Goal: Task Accomplishment & Management: Manage account settings

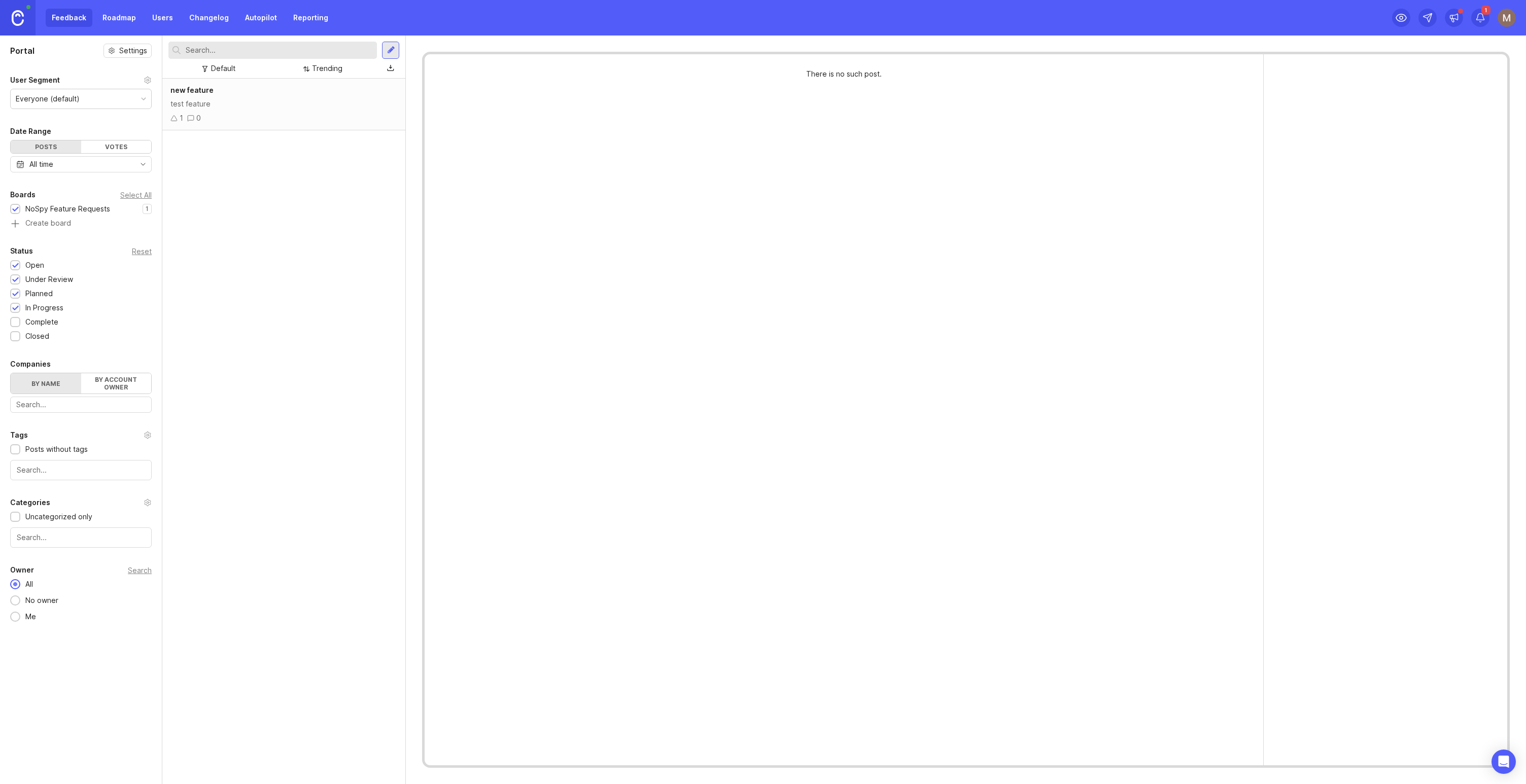
click at [78, 209] on div "NoSpy Feature Requests" at bounding box center [67, 208] width 84 height 11
click at [0, 0] on div "1" at bounding box center [0, 0] width 0 height 0
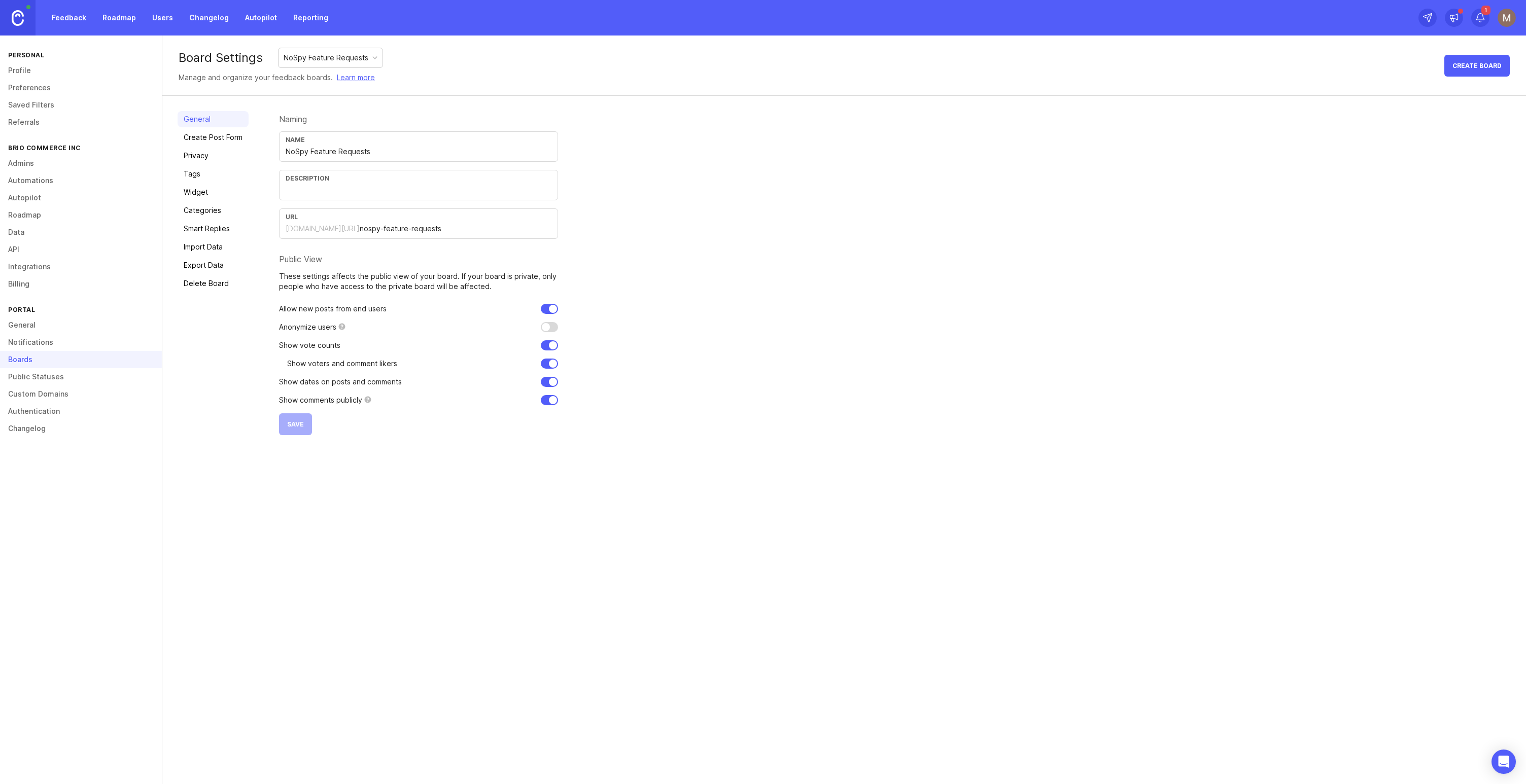
click at [446, 227] on input "nospy-feature-requests" at bounding box center [455, 229] width 191 height 11
drag, startPoint x: 472, startPoint y: 231, endPoint x: 312, endPoint y: 236, distance: 160.1
click at [312, 236] on div "URL [DOMAIN_NAME][URL] nospy-feature-requests" at bounding box center [419, 223] width 279 height 30
click at [693, 240] on div "Naming Name NoSpy Feature Requests Description URL [DOMAIN_NAME][URL] nospy-fea…" at bounding box center [894, 273] width 1231 height 324
click at [216, 194] on link "Widget" at bounding box center [213, 192] width 71 height 16
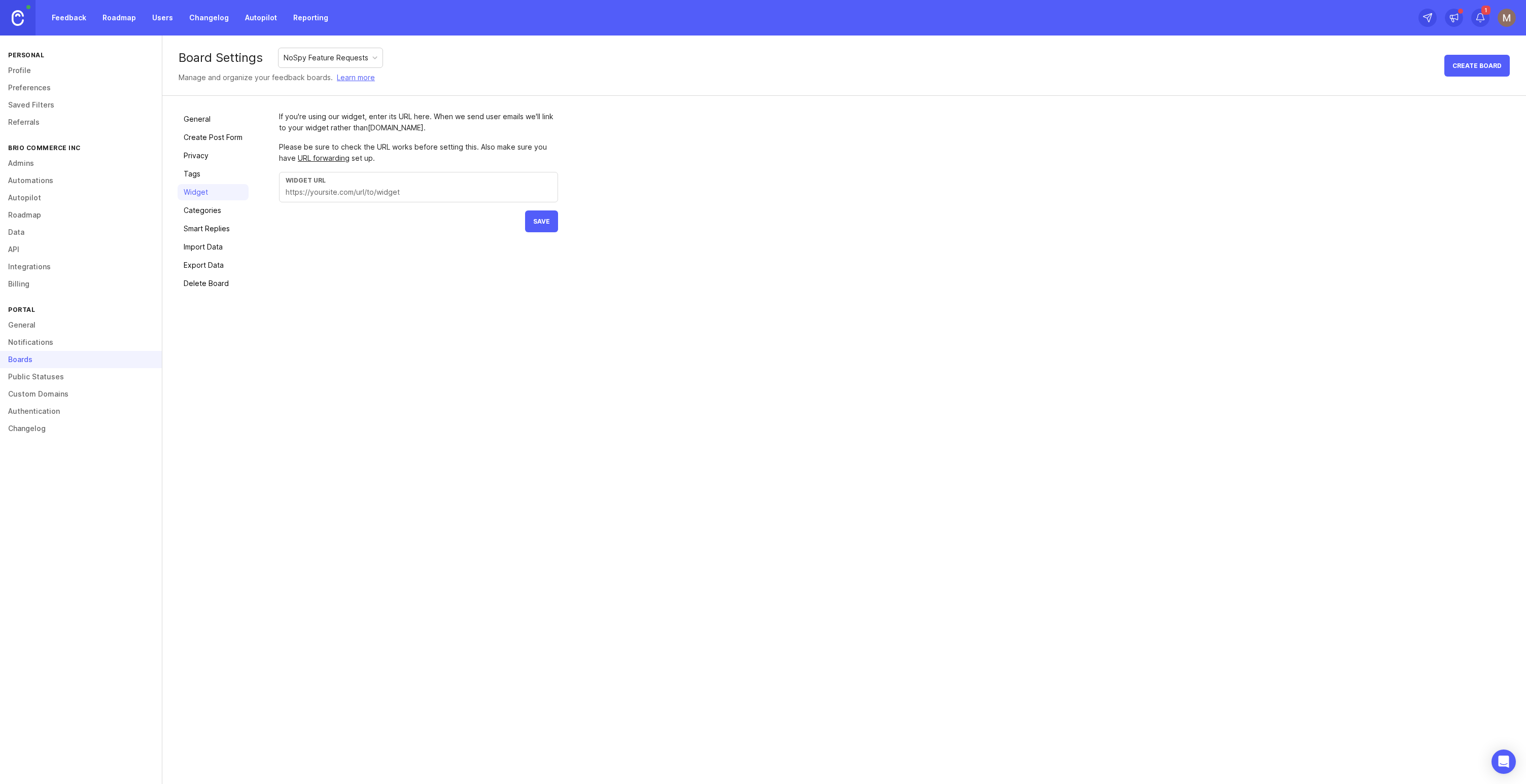
click at [212, 211] on link "Categories" at bounding box center [213, 210] width 71 height 16
click at [43, 165] on link "Admins" at bounding box center [81, 163] width 162 height 17
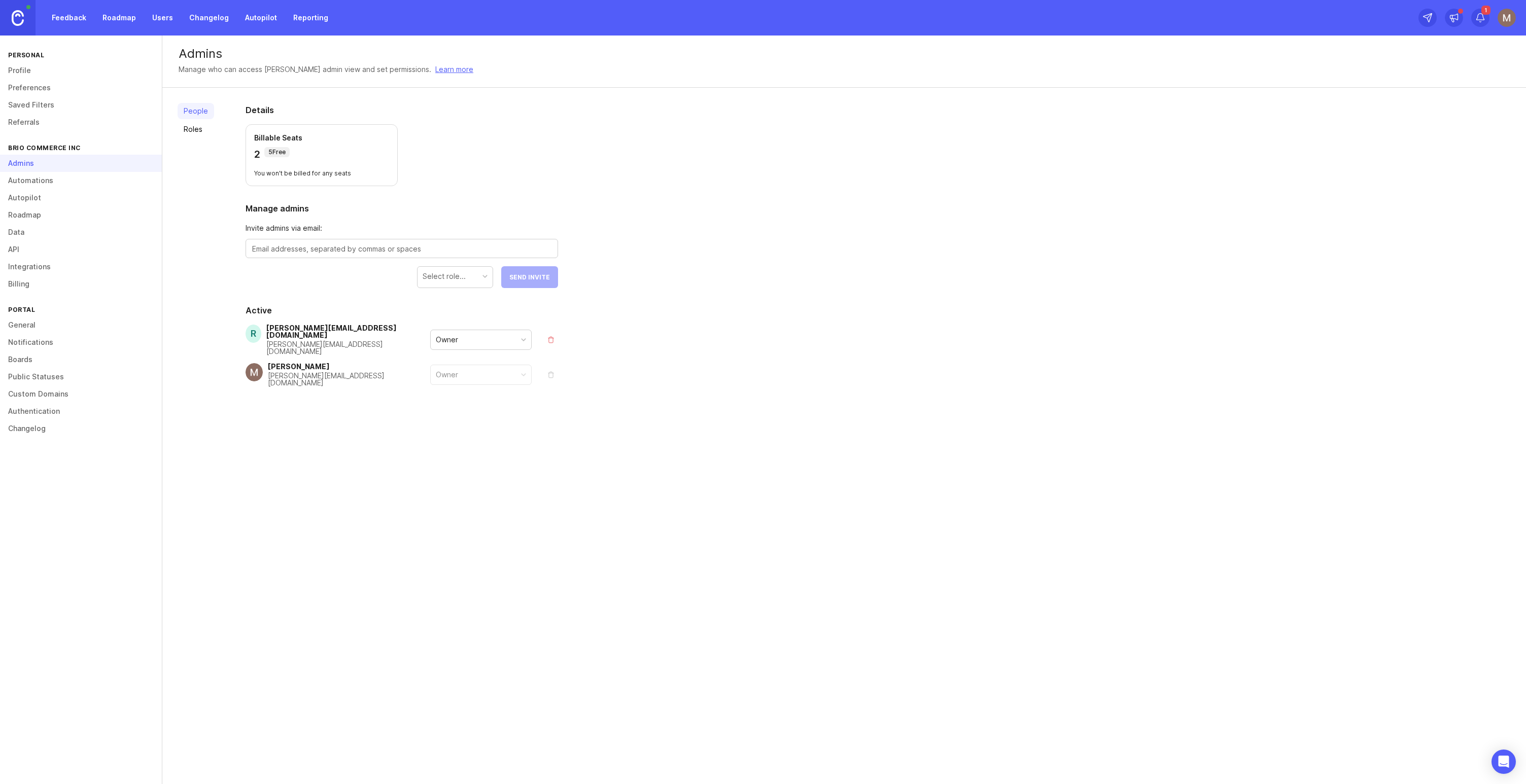
click at [46, 183] on link "Automations" at bounding box center [81, 181] width 162 height 17
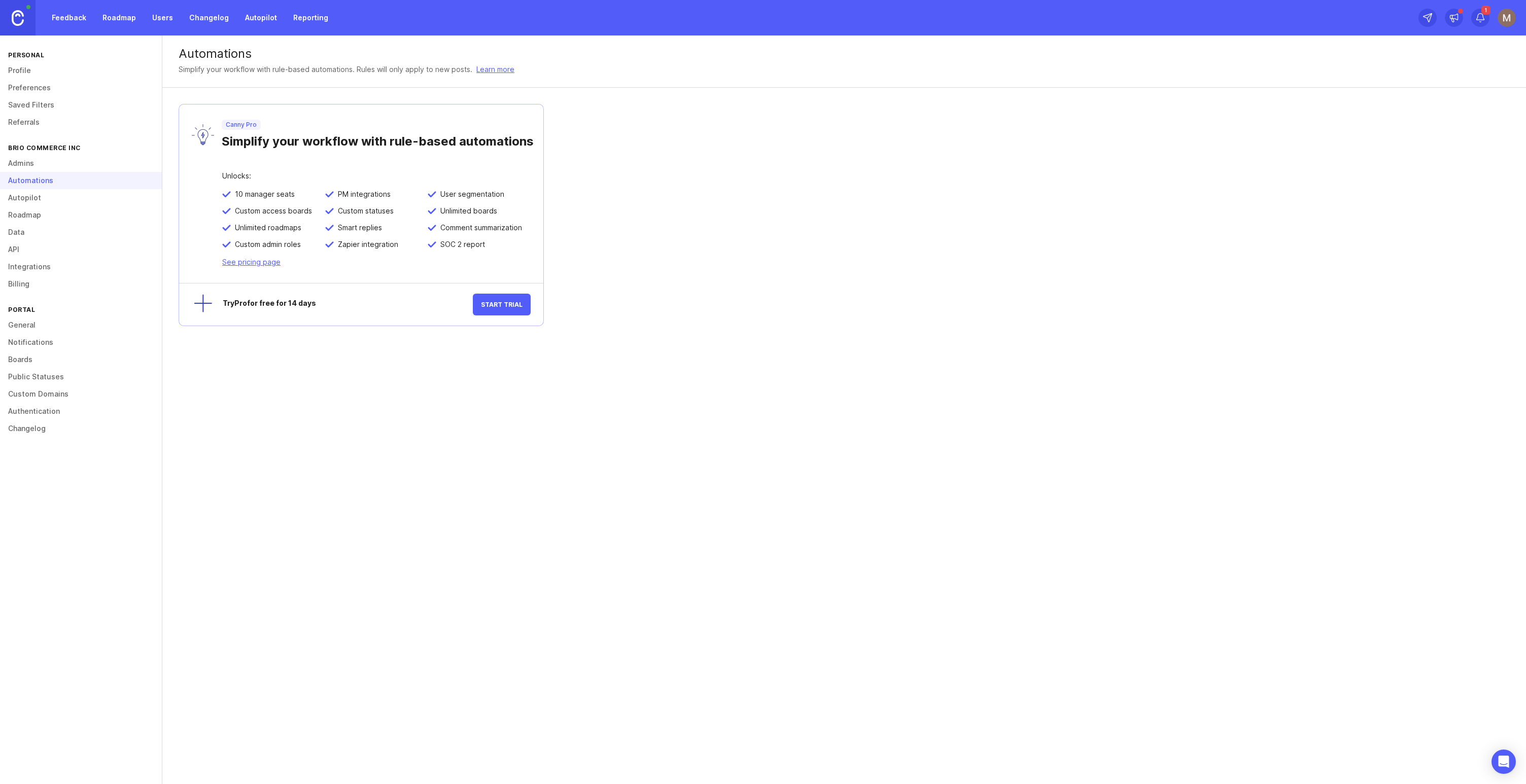
click at [45, 191] on link "Autopilot" at bounding box center [81, 198] width 162 height 17
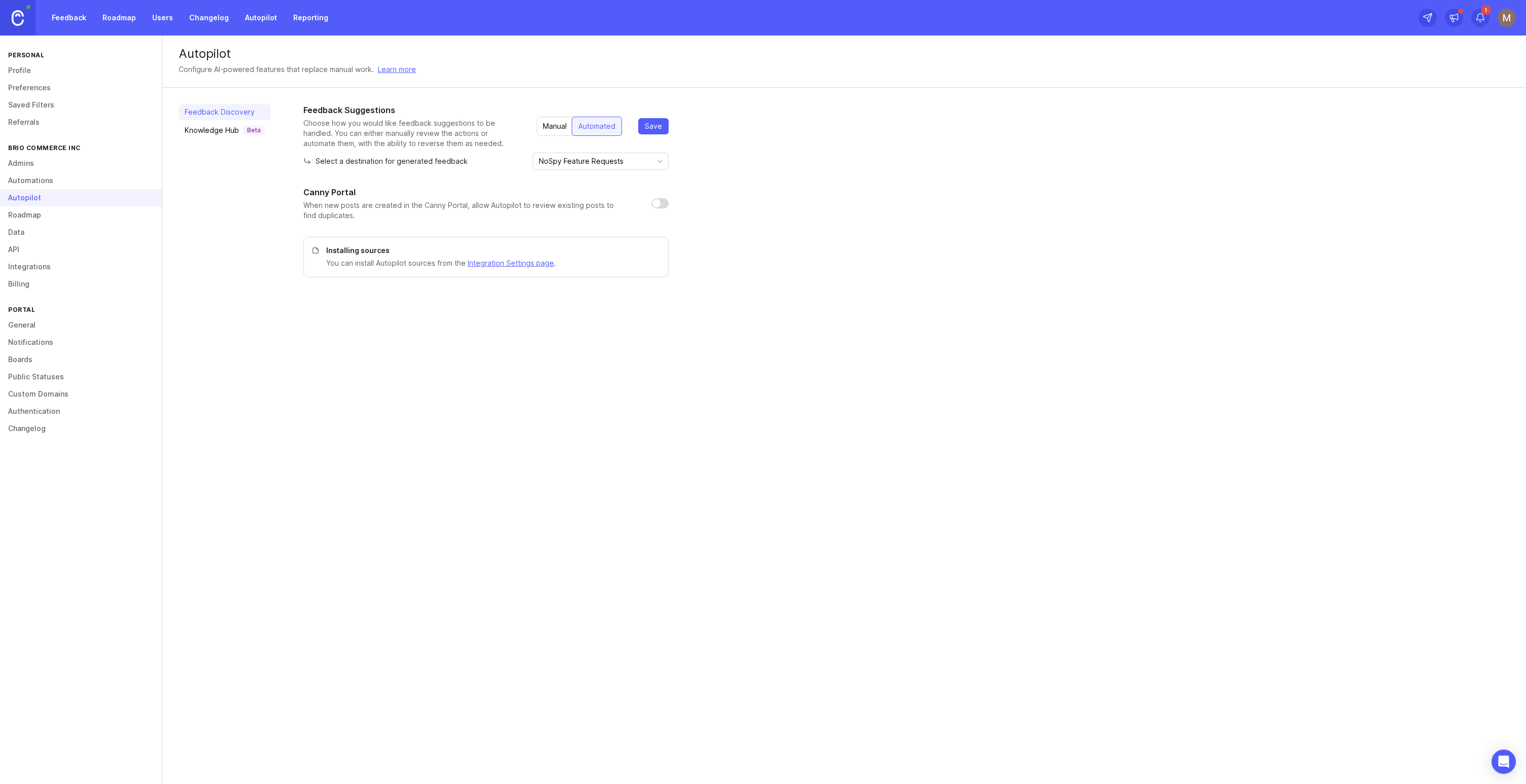
click at [34, 218] on link "Roadmap" at bounding box center [81, 215] width 162 height 17
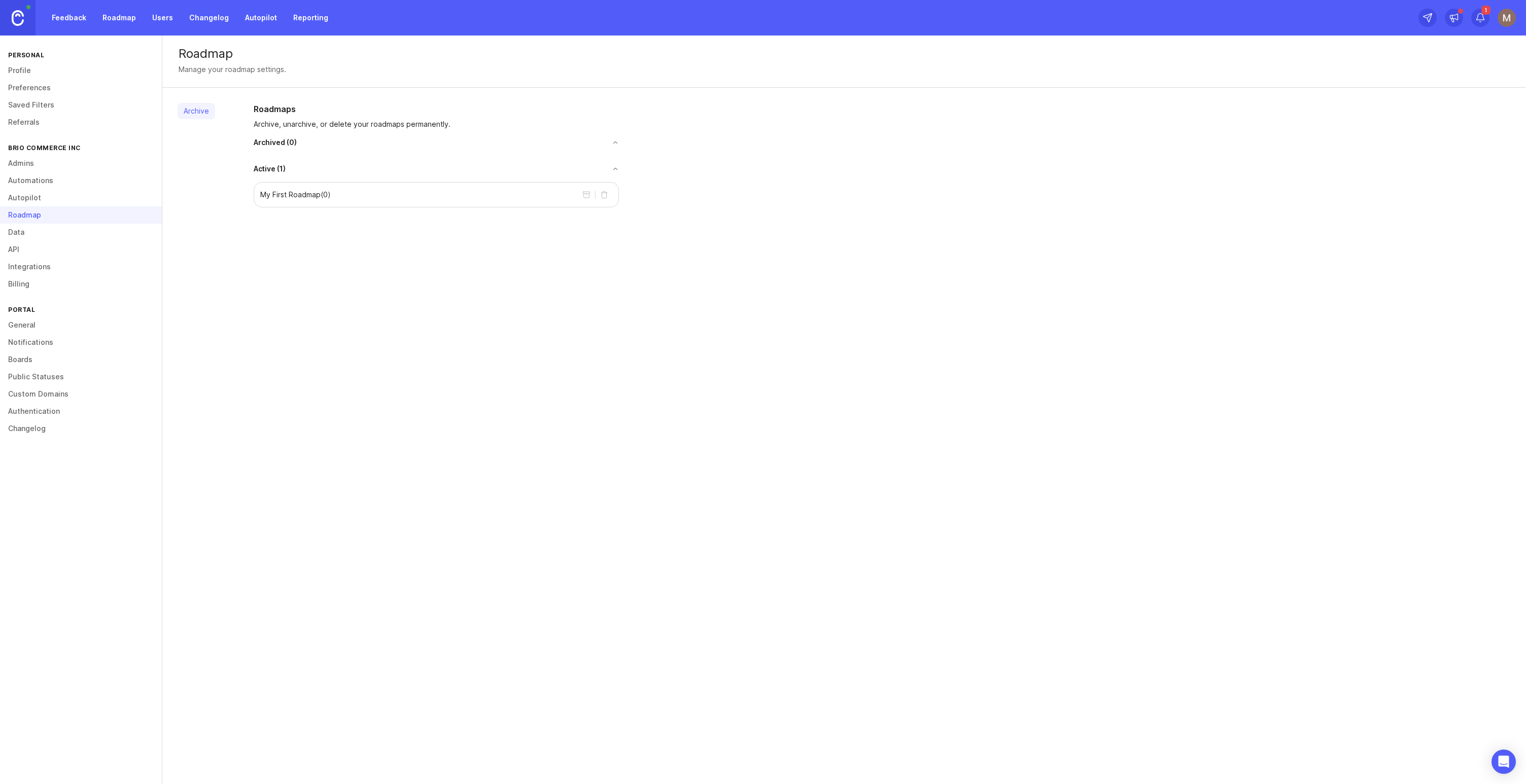
click at [390, 188] on div "My First Roadmap ( 0 )" at bounding box center [436, 194] width 365 height 26
click at [288, 196] on p "My First Roadmap ( 0 )" at bounding box center [295, 194] width 71 height 10
click at [69, 268] on link "Integrations" at bounding box center [81, 266] width 162 height 17
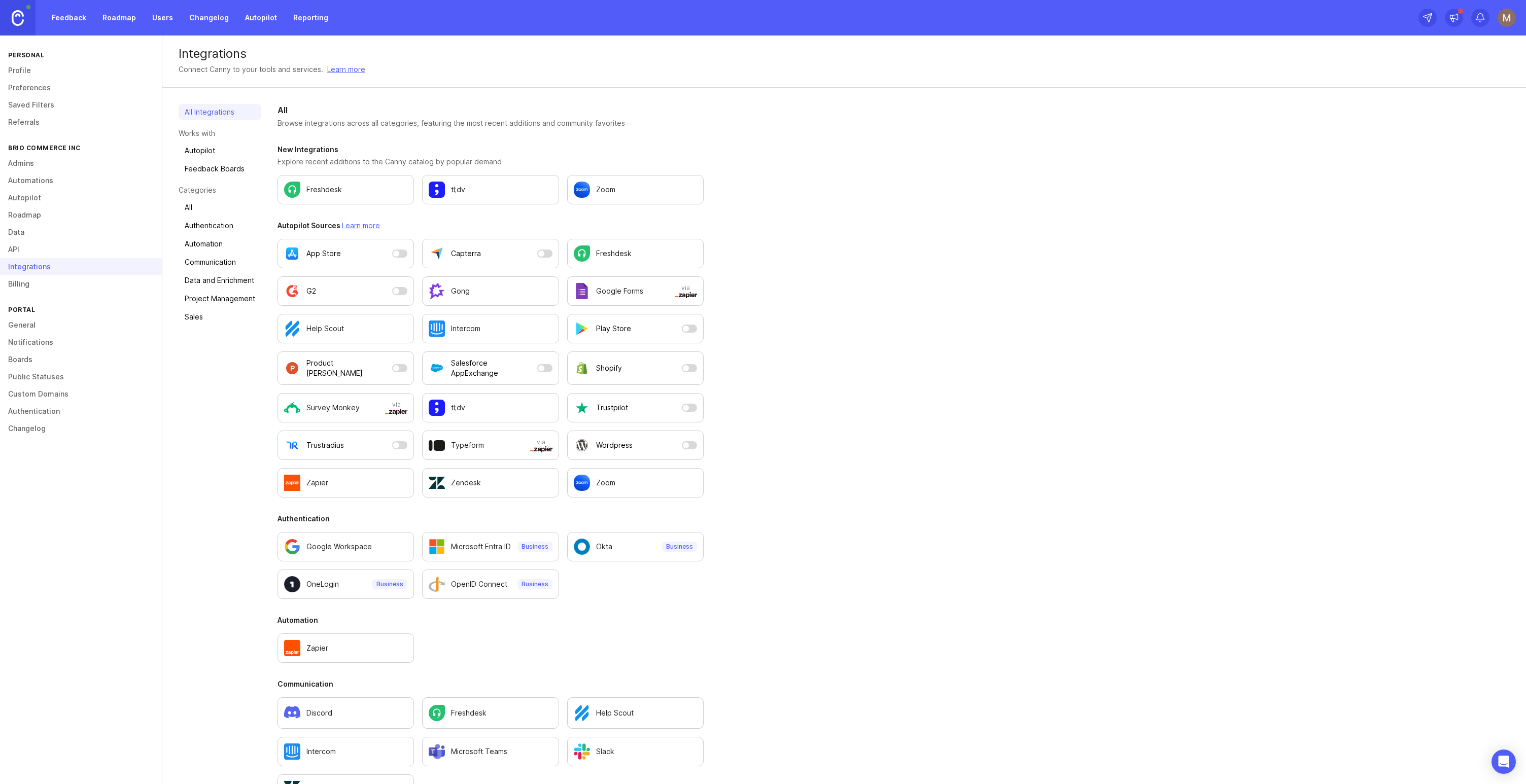
click at [692, 366] on button "Shopify" at bounding box center [636, 368] width 136 height 33
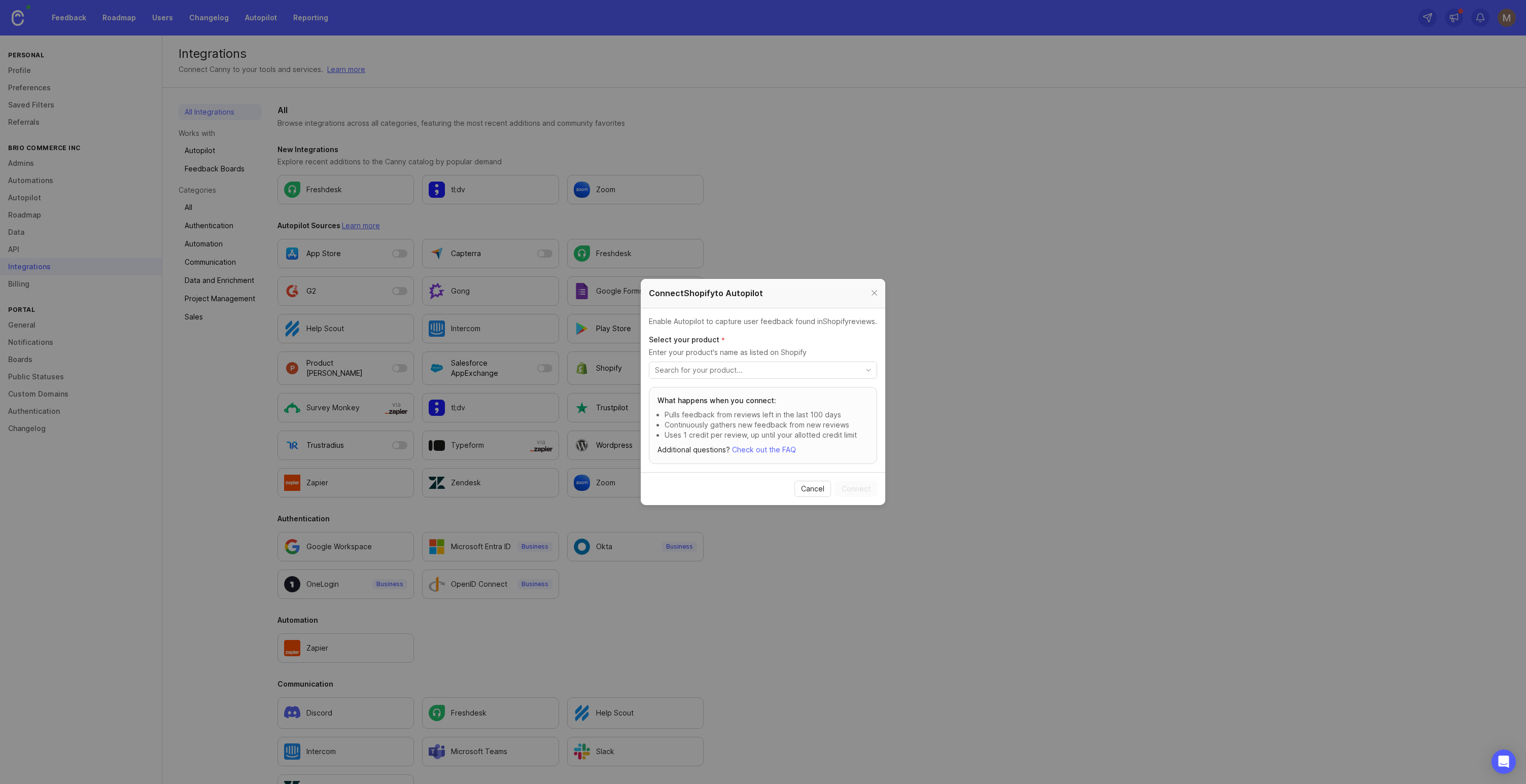
click at [881, 284] on header "Connect Shopify to Autopilot" at bounding box center [763, 294] width 244 height 29
click at [877, 289] on div at bounding box center [873, 293] width 12 height 12
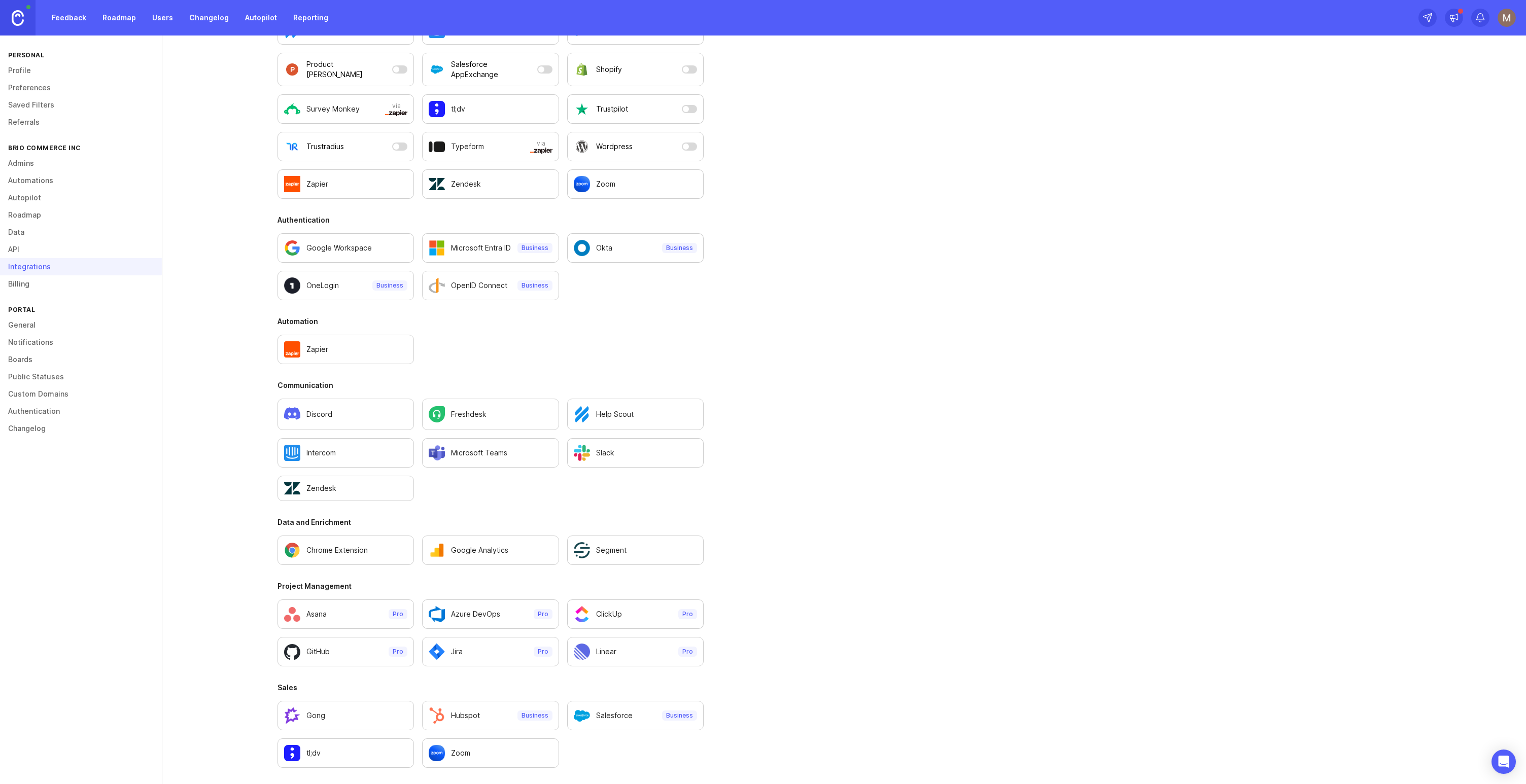
scroll to position [42, 0]
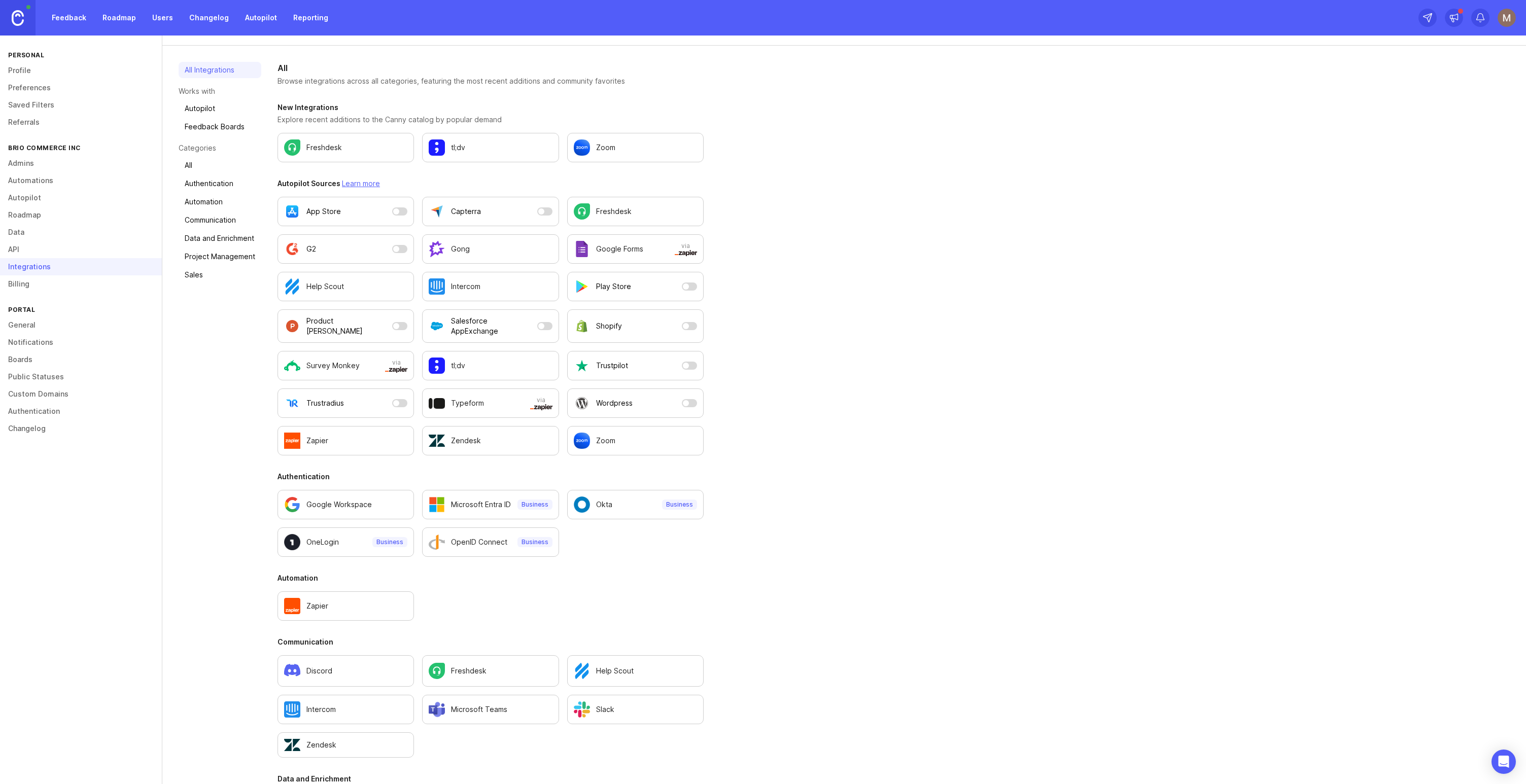
click at [33, 90] on link "Preferences" at bounding box center [81, 88] width 162 height 17
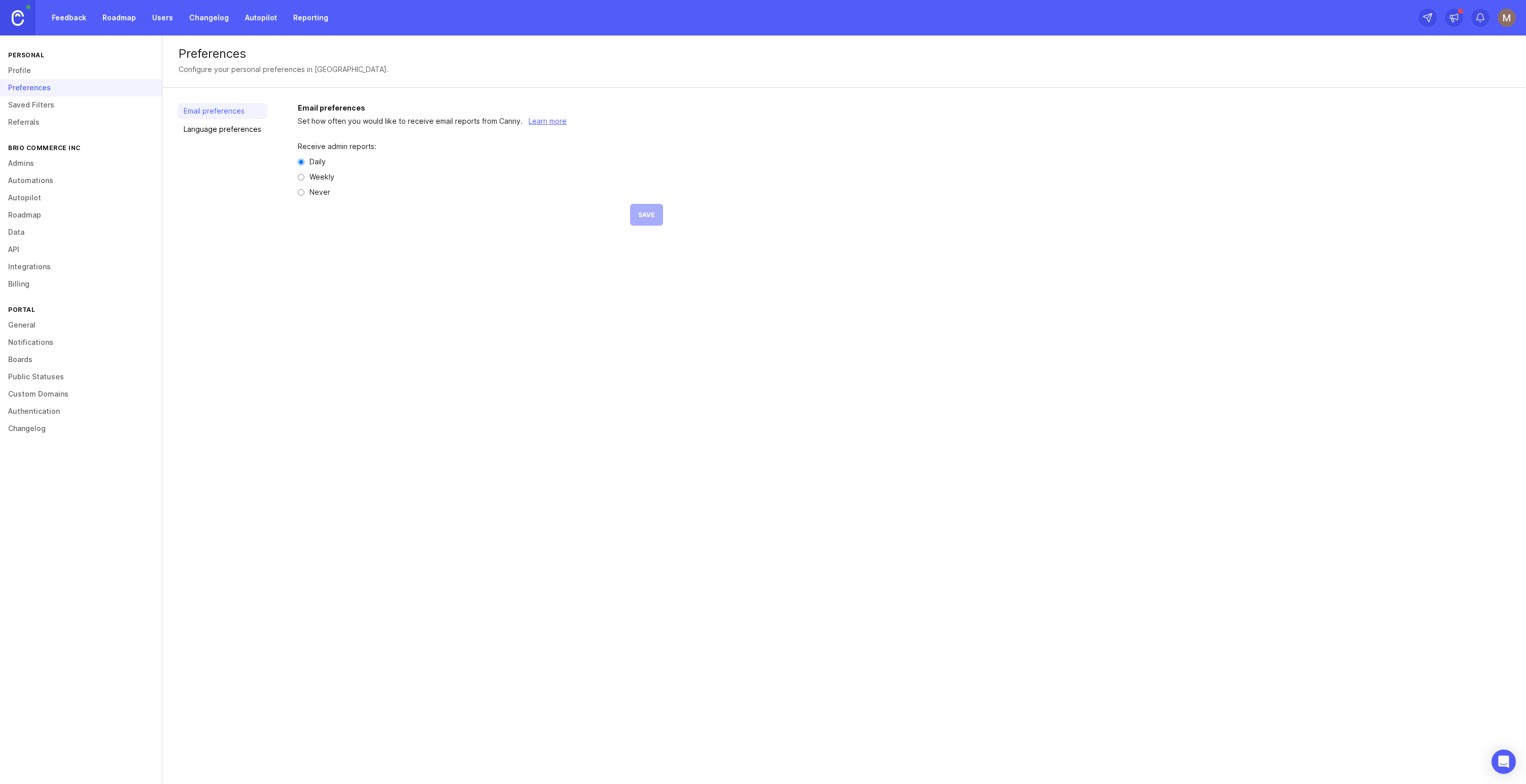
click at [33, 66] on link "Profile" at bounding box center [81, 70] width 162 height 17
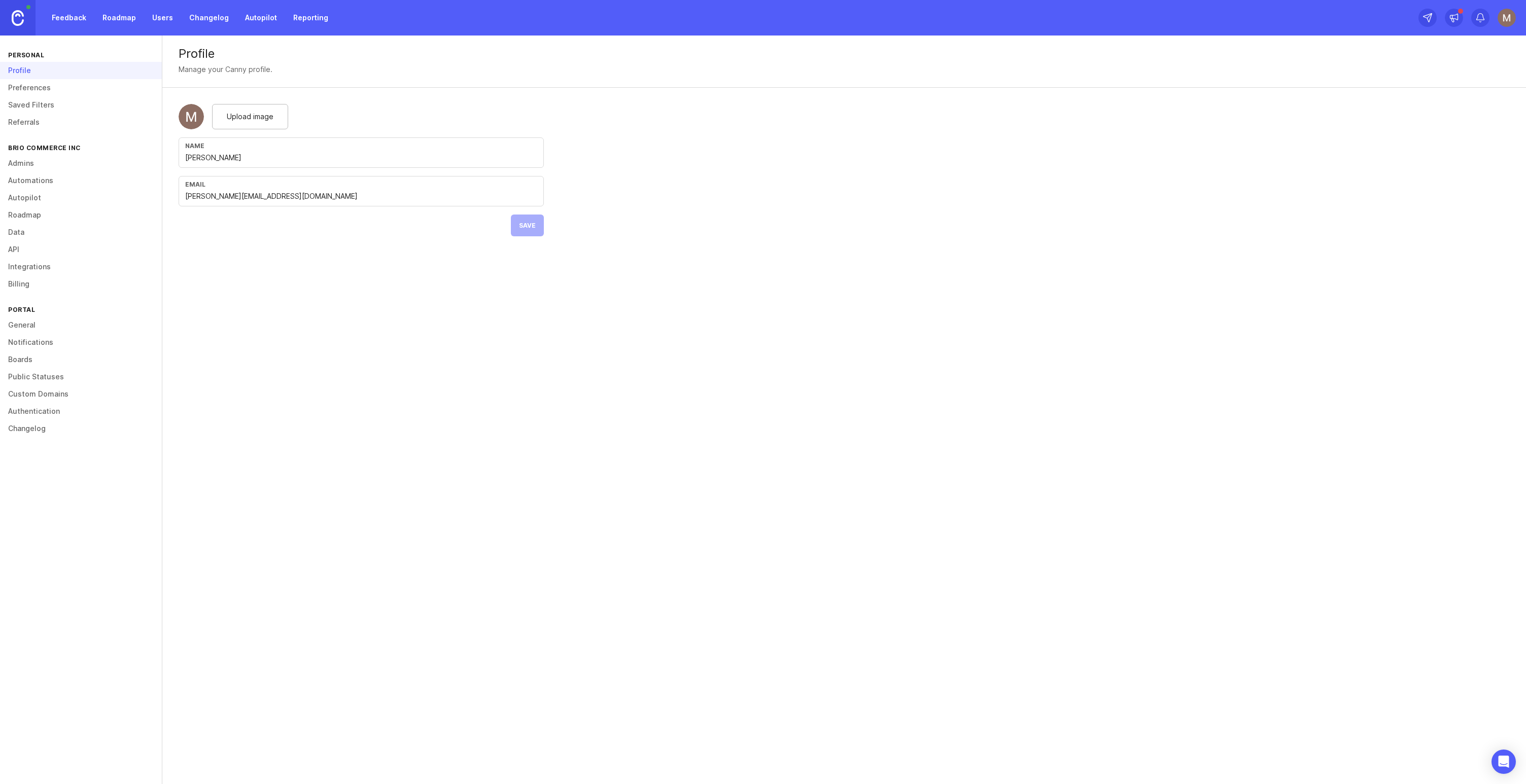
click at [78, 19] on link "Feedback" at bounding box center [69, 18] width 47 height 19
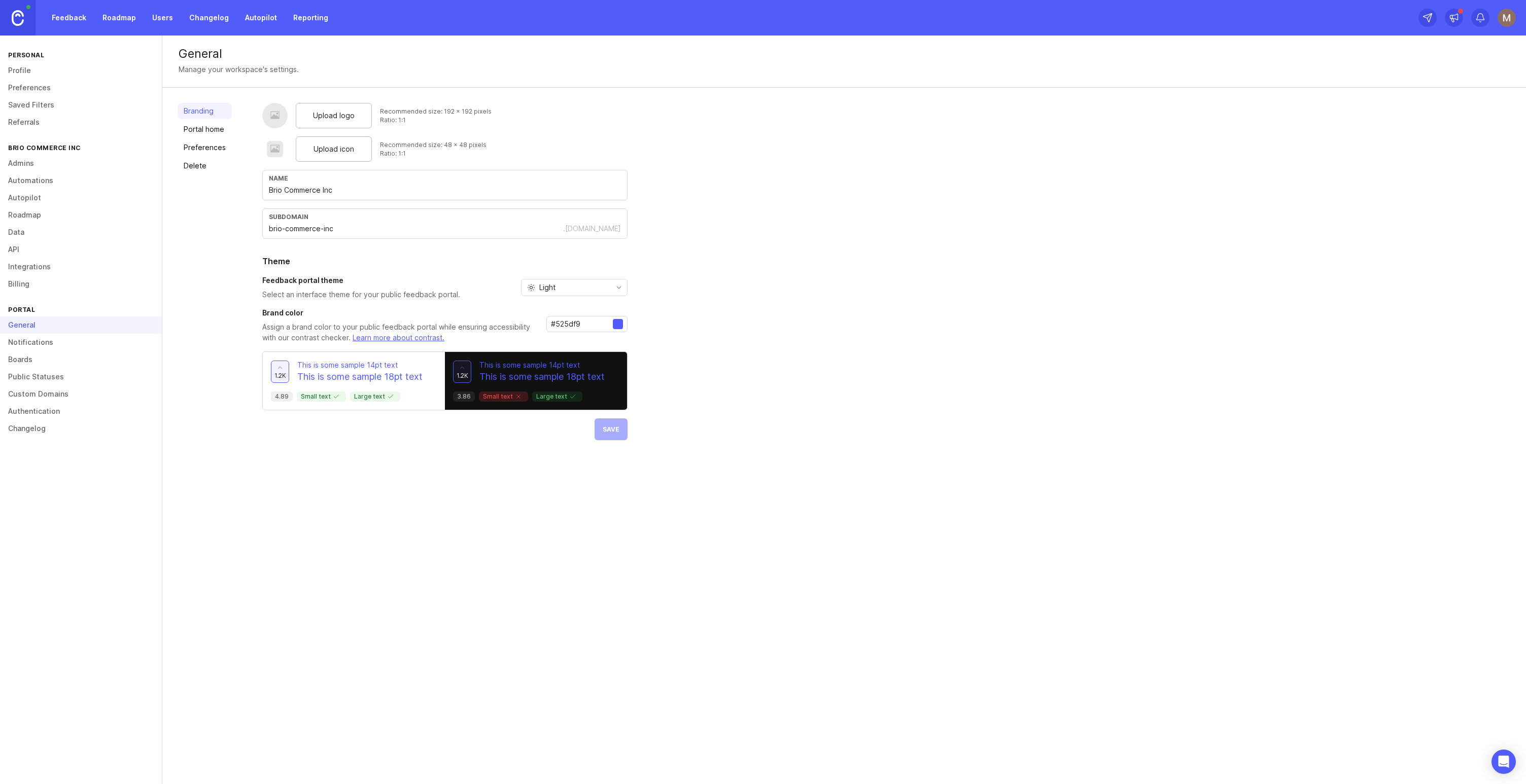
click at [209, 130] on link "Portal home" at bounding box center [205, 129] width 54 height 16
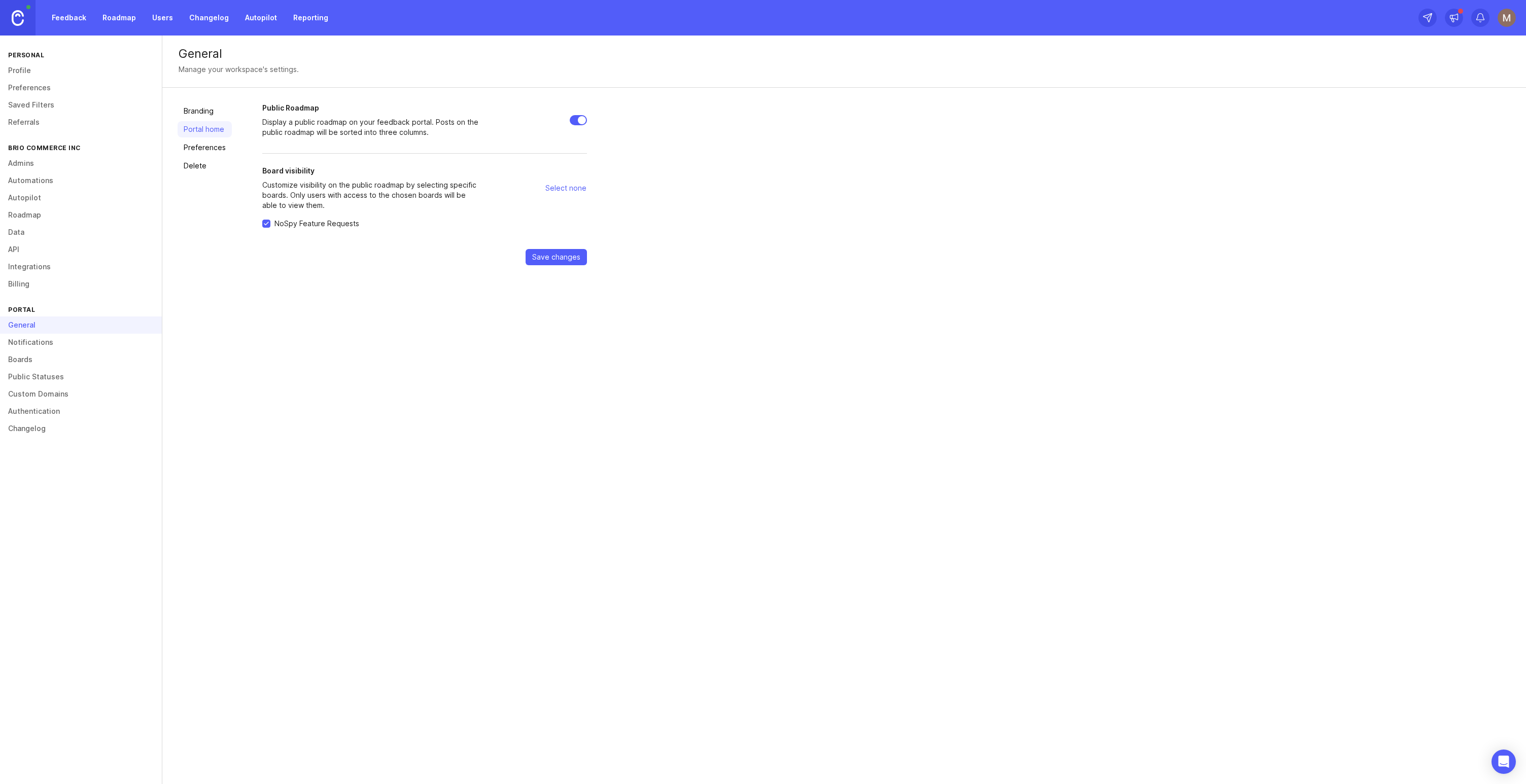
click at [202, 140] on link "Preferences" at bounding box center [205, 147] width 54 height 16
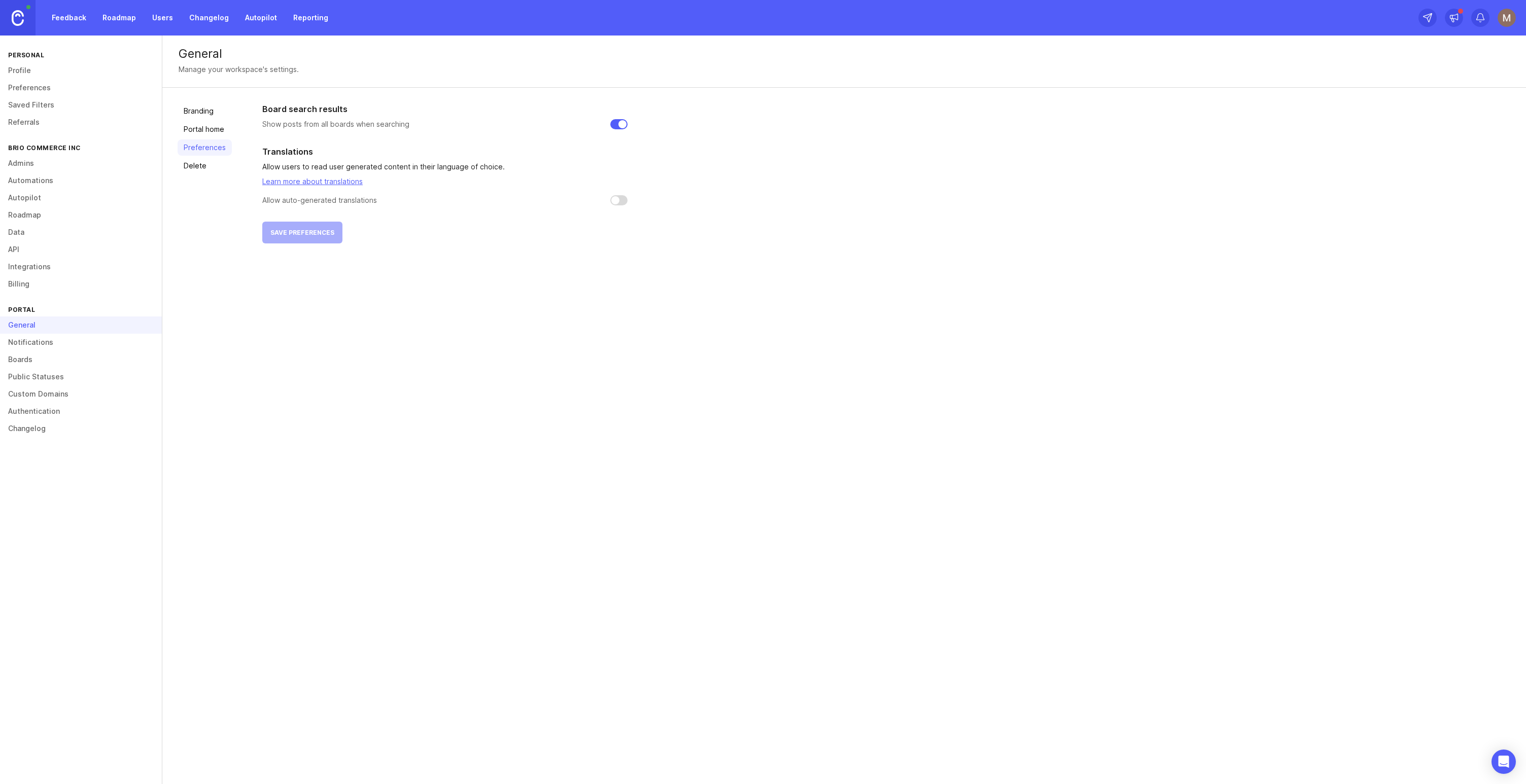
click at [193, 155] on link "Preferences" at bounding box center [205, 147] width 54 height 16
click at [62, 357] on link "Boards" at bounding box center [81, 359] width 162 height 17
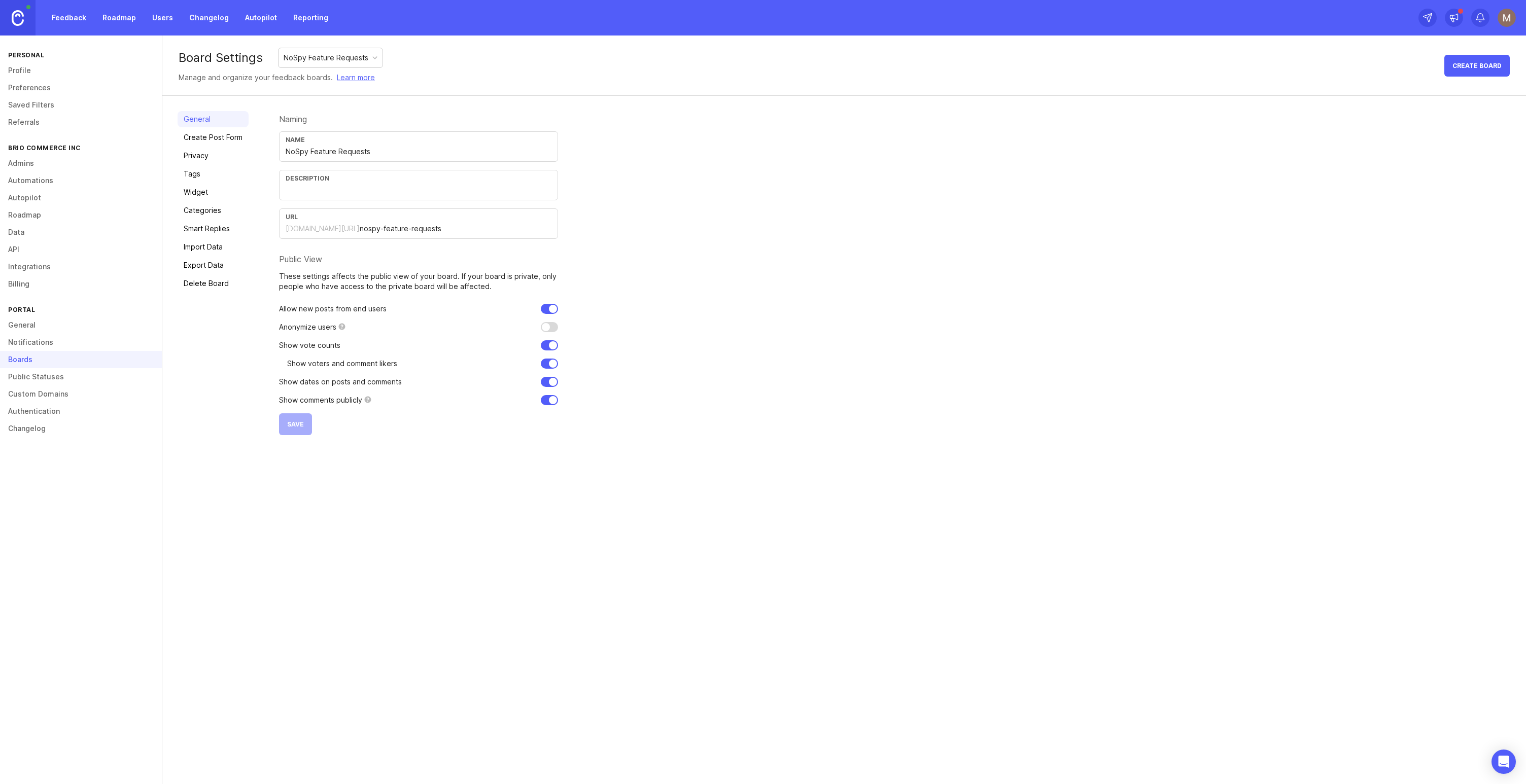
click at [52, 322] on link "General" at bounding box center [81, 325] width 162 height 17
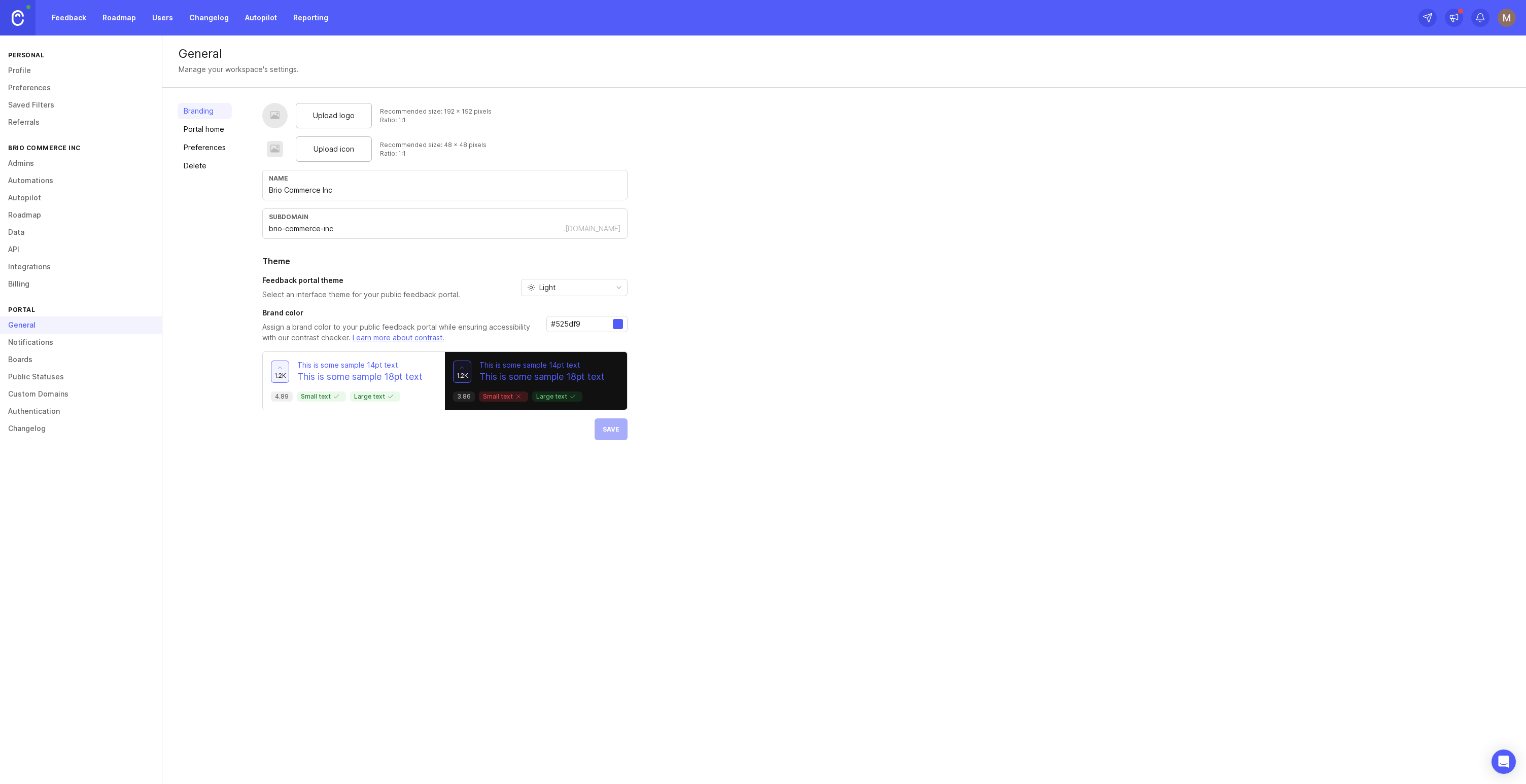
click at [197, 134] on link "Portal home" at bounding box center [205, 129] width 54 height 16
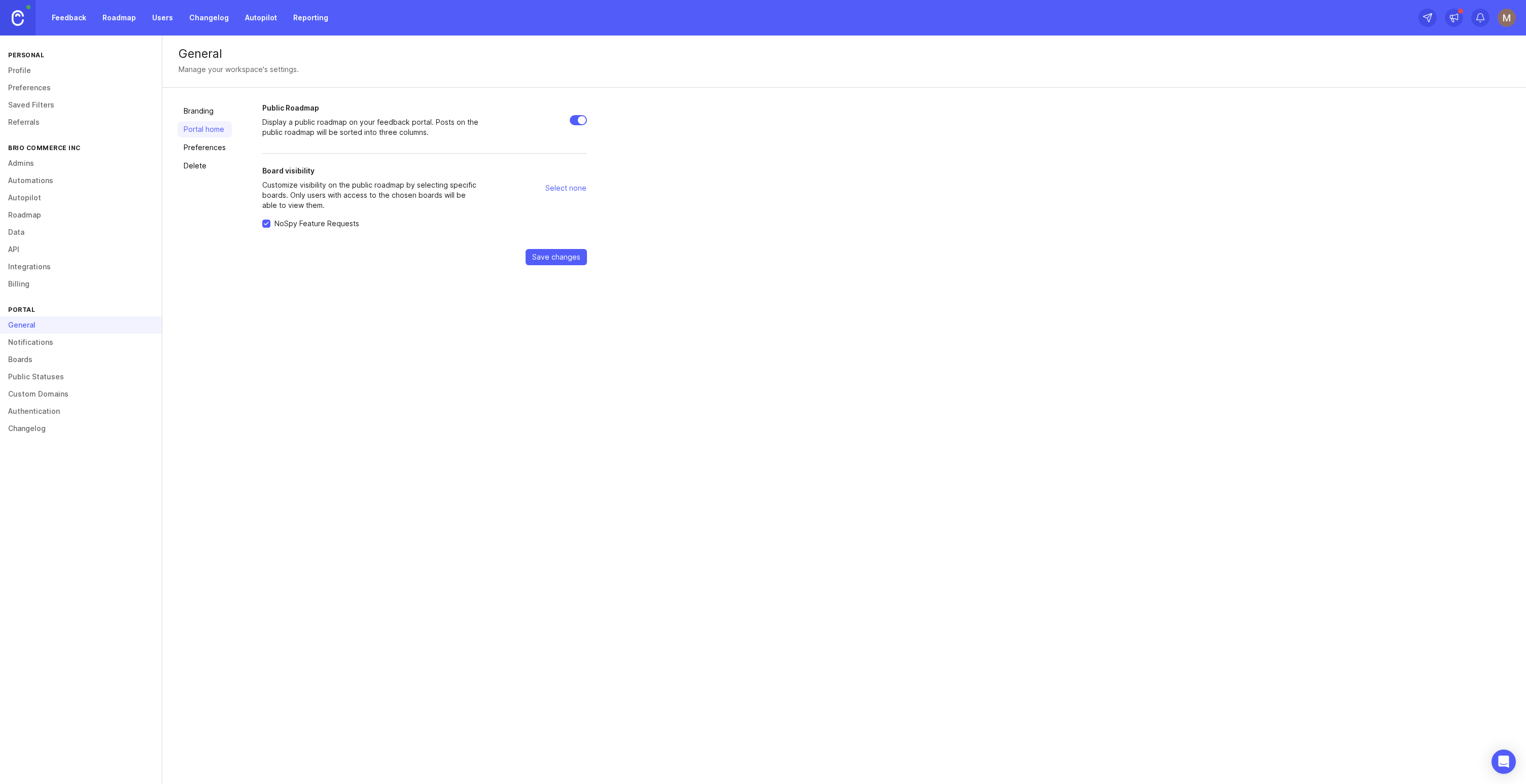
click at [63, 225] on link "Data" at bounding box center [81, 232] width 162 height 17
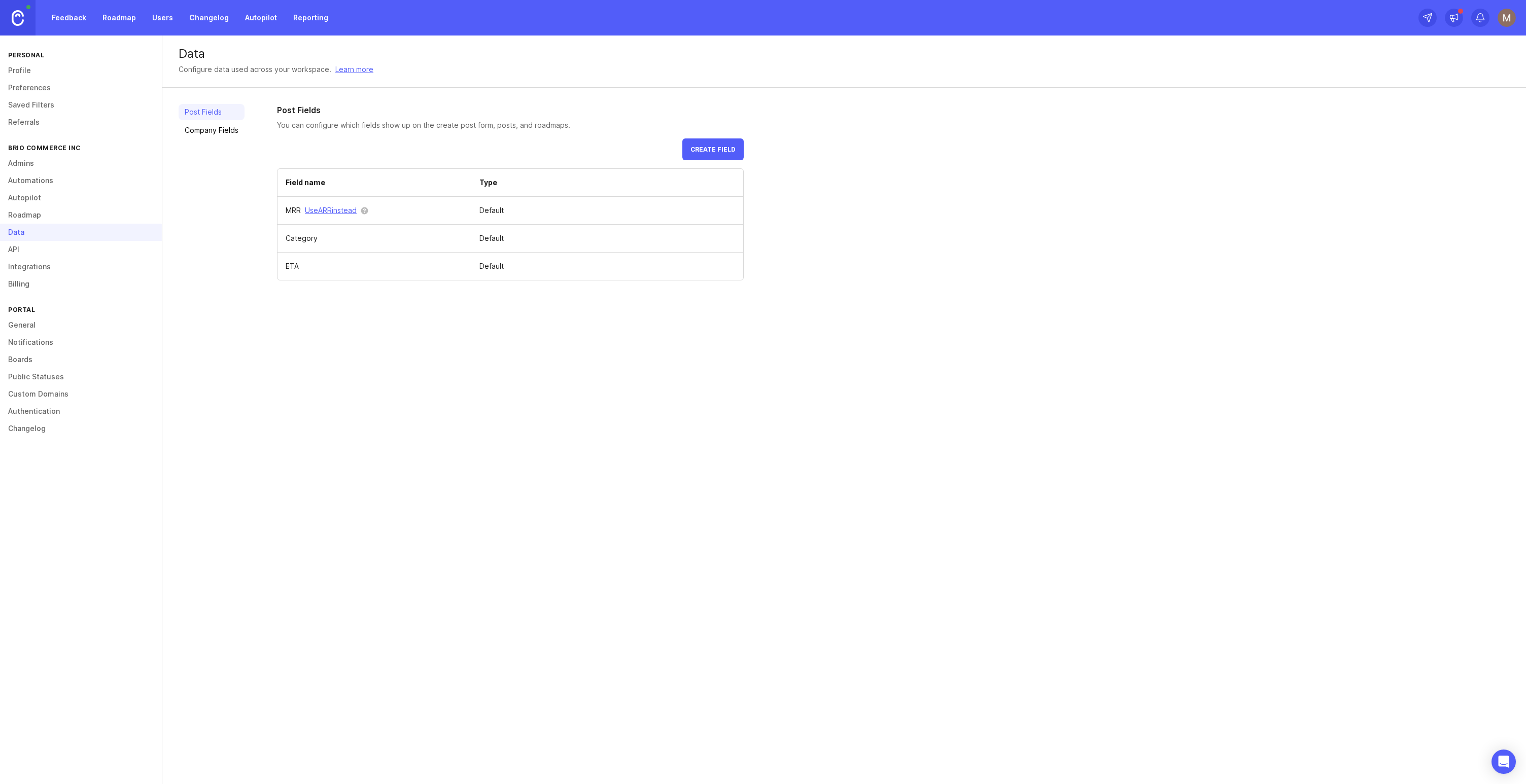
click at [58, 218] on link "Roadmap" at bounding box center [81, 215] width 162 height 17
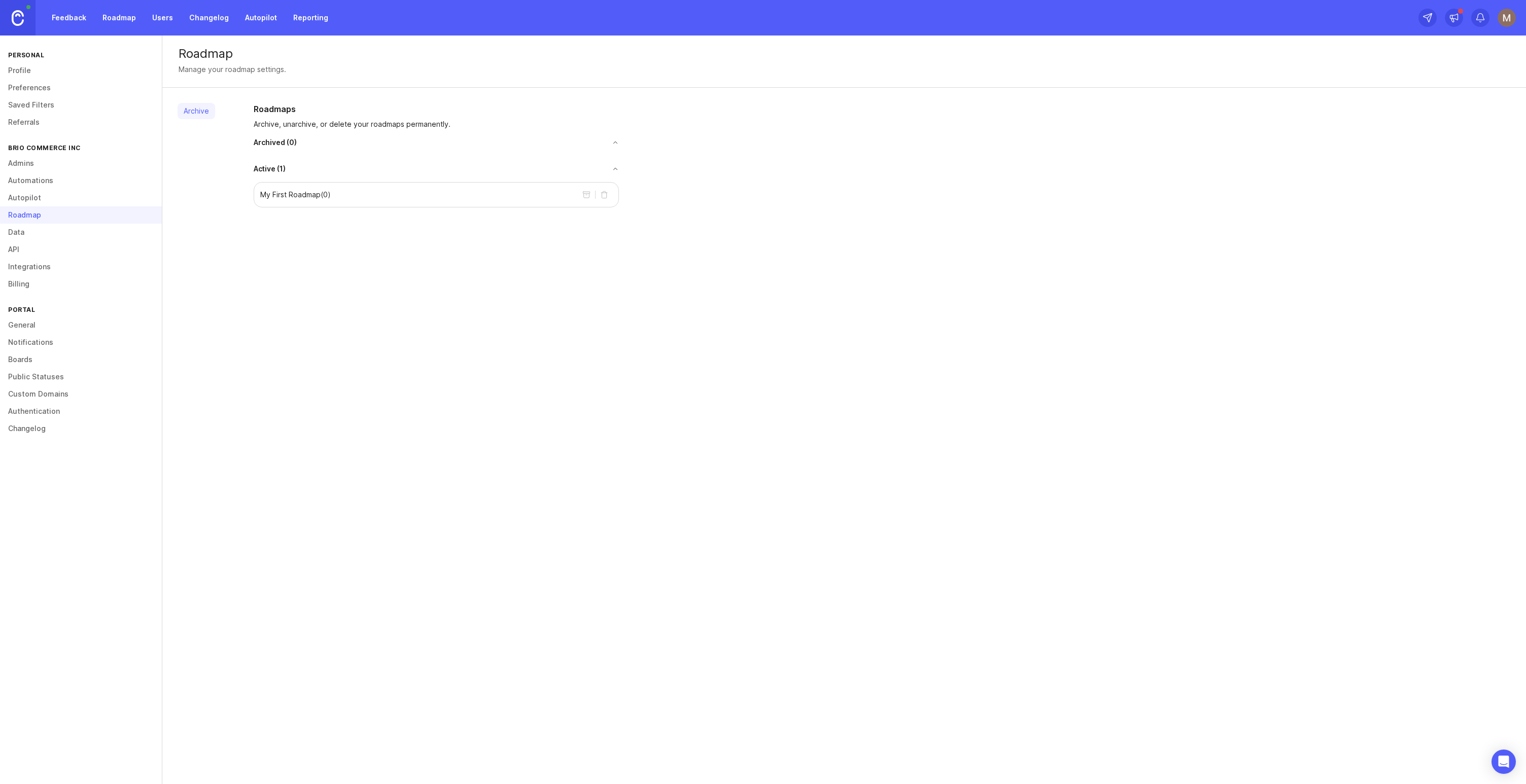
click at [26, 191] on link "Autopilot" at bounding box center [81, 198] width 162 height 17
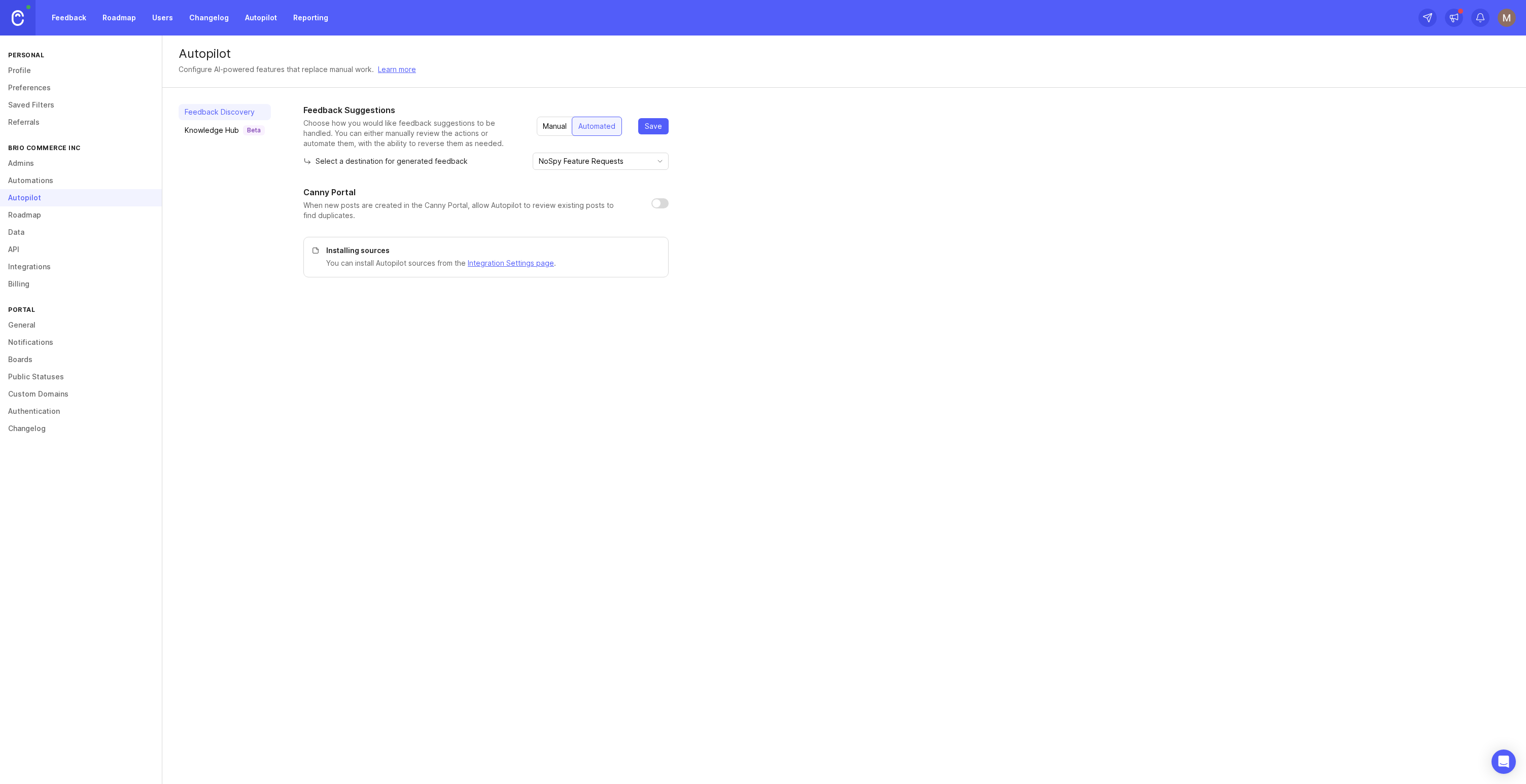
click at [49, 178] on link "Automations" at bounding box center [81, 181] width 162 height 17
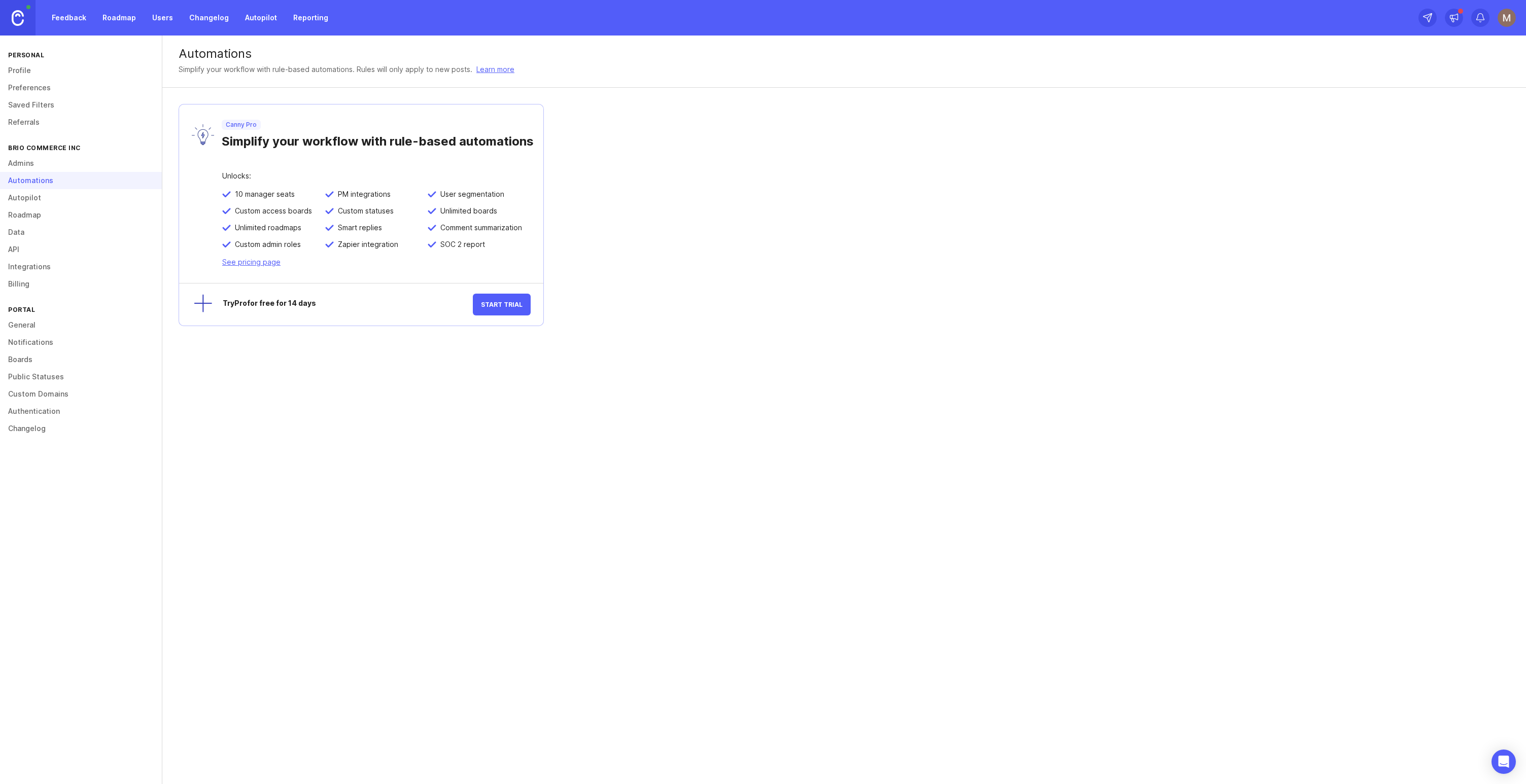
click at [38, 167] on link "Admins" at bounding box center [81, 163] width 162 height 17
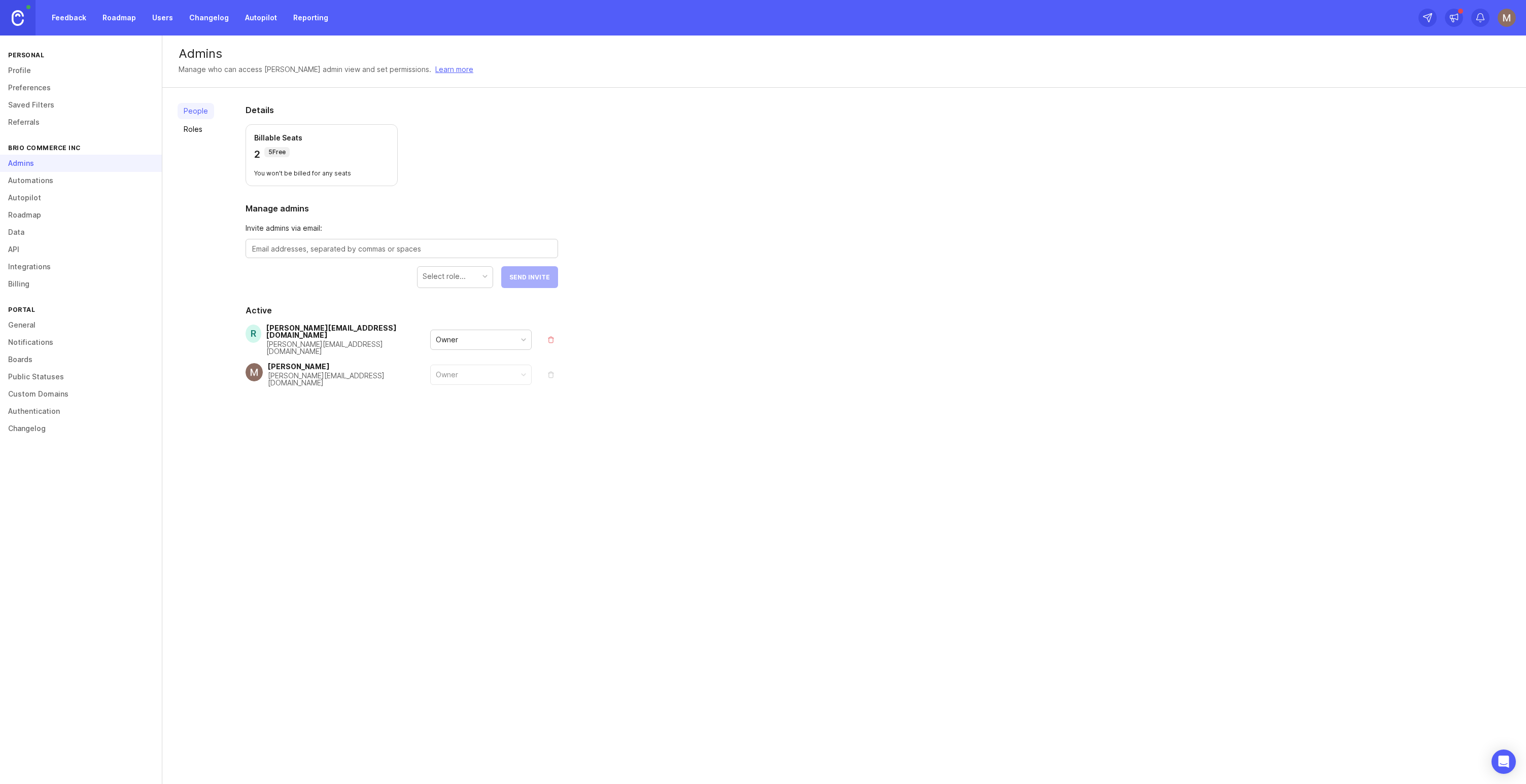
click at [23, 120] on link "Referrals" at bounding box center [81, 122] width 162 height 17
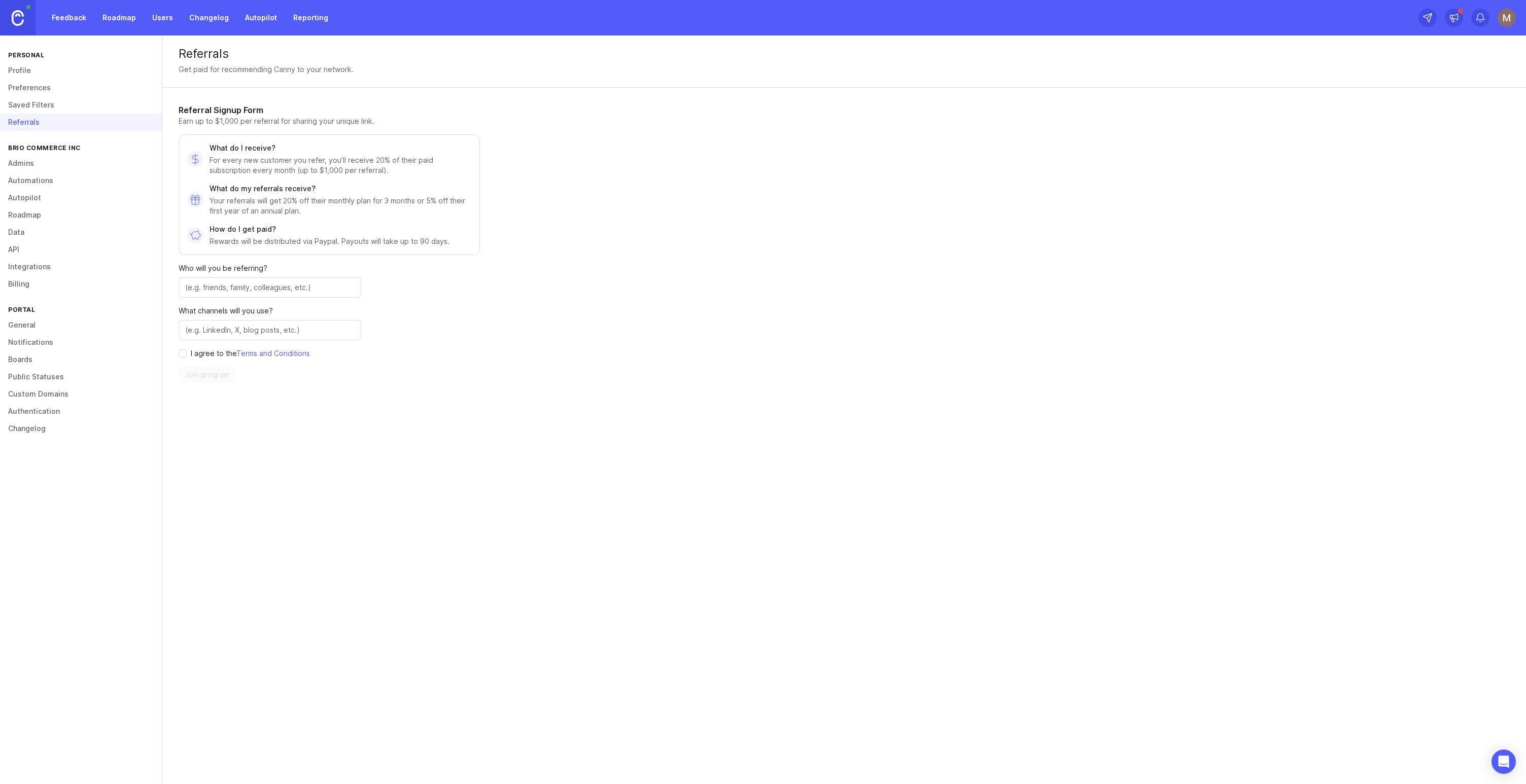
click at [24, 112] on link "Saved Filters" at bounding box center [81, 105] width 162 height 17
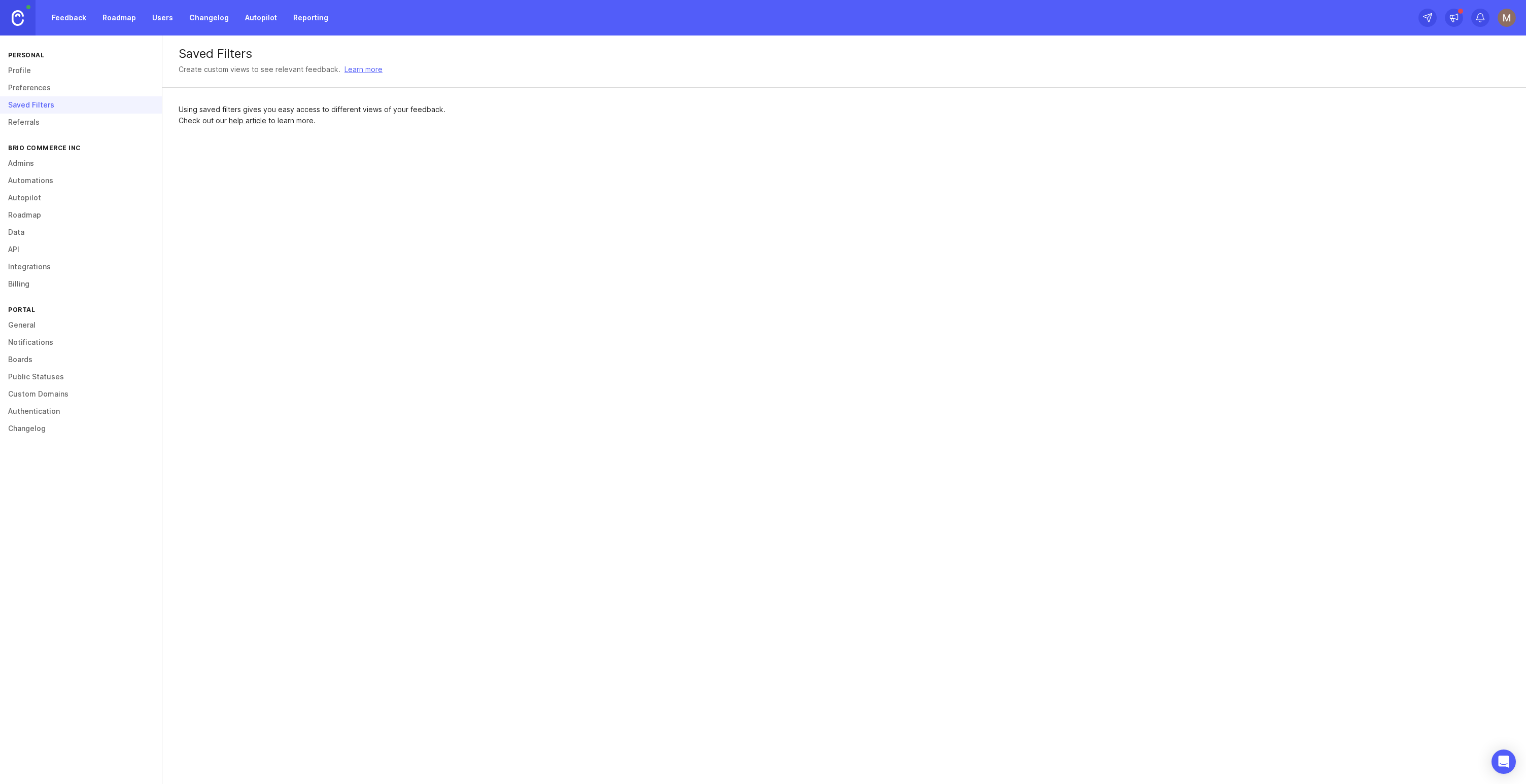
click at [29, 88] on link "Preferences" at bounding box center [81, 88] width 162 height 17
click at [29, 67] on link "Profile" at bounding box center [81, 70] width 162 height 17
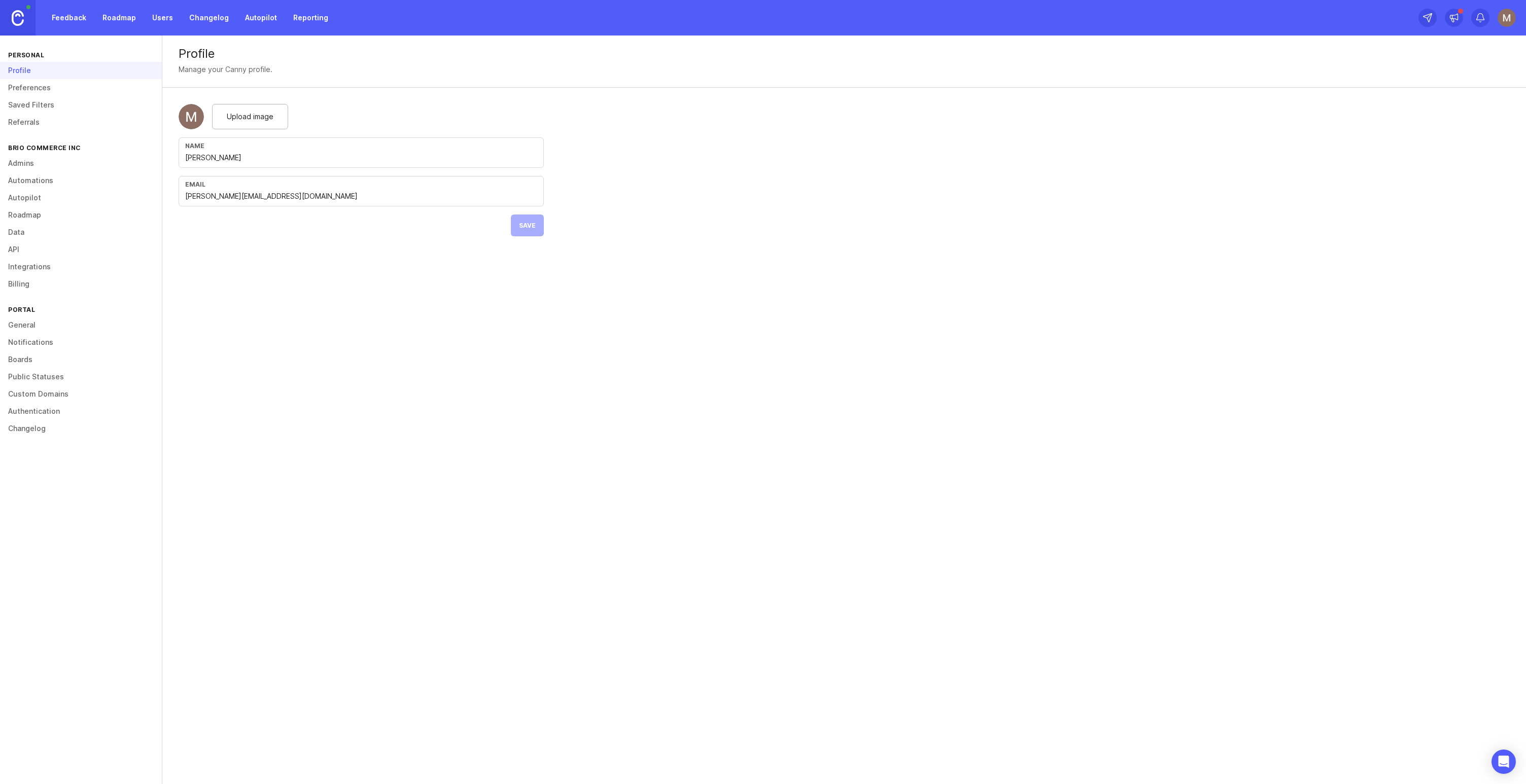
click at [102, 15] on link "Roadmap" at bounding box center [119, 18] width 46 height 19
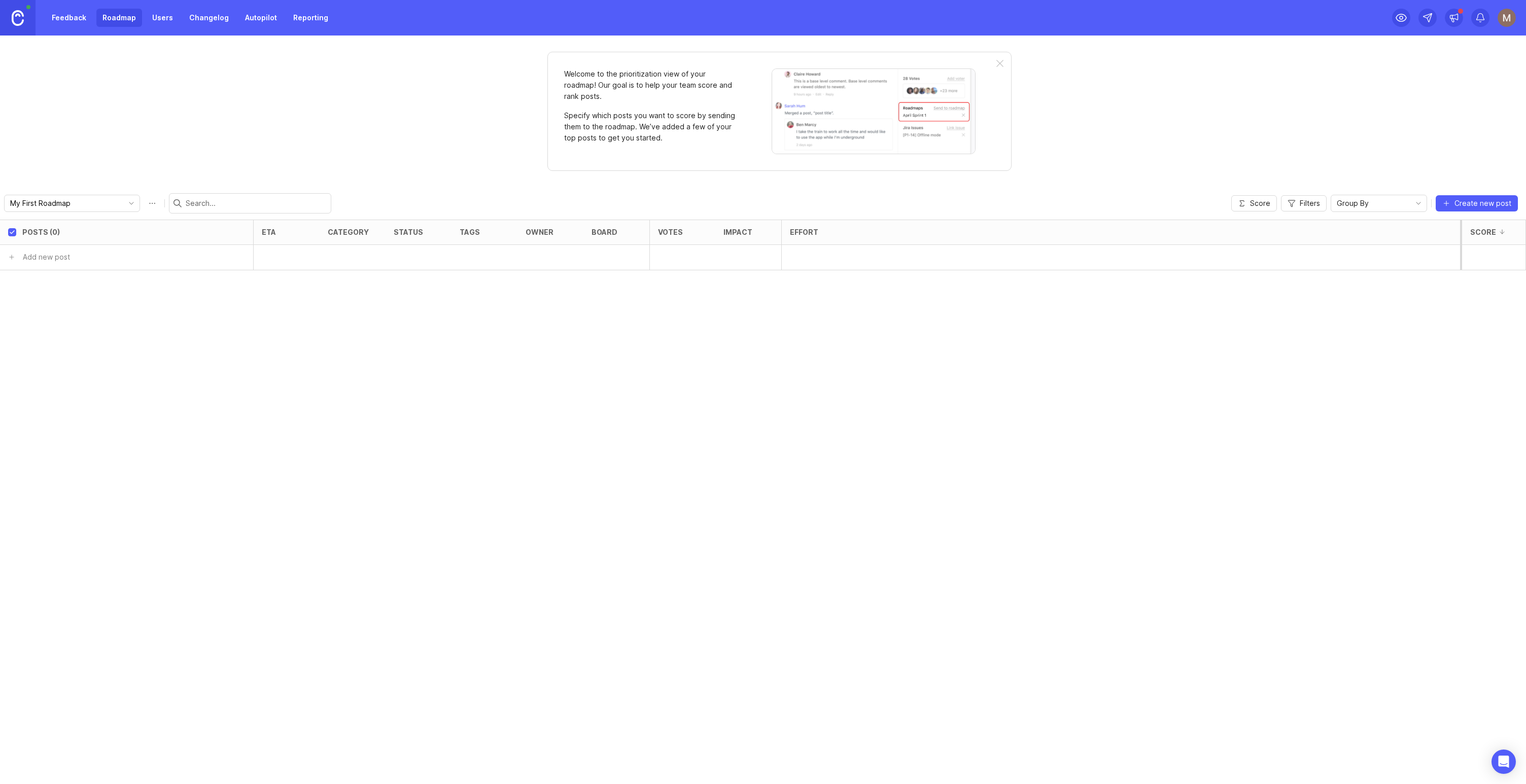
click at [58, 203] on input "My First Roadmap" at bounding box center [66, 203] width 112 height 11
click at [73, 136] on div "Welcome to the prioritization view of your roadmap! Our goal is to help your te…" at bounding box center [763, 410] width 1526 height 748
click at [84, 20] on link "Feedback" at bounding box center [69, 18] width 47 height 19
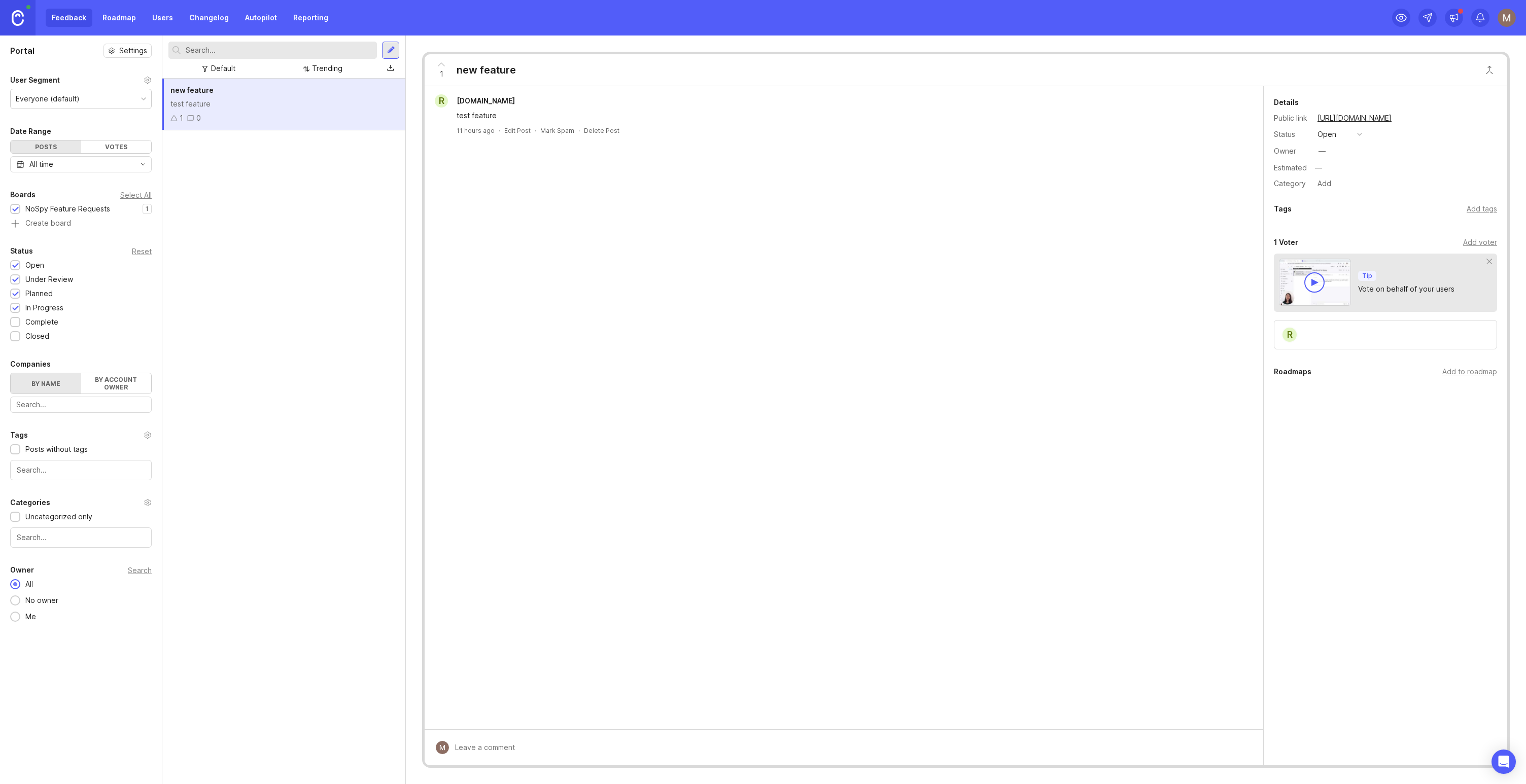
click at [167, 21] on link "Users" at bounding box center [162, 18] width 33 height 19
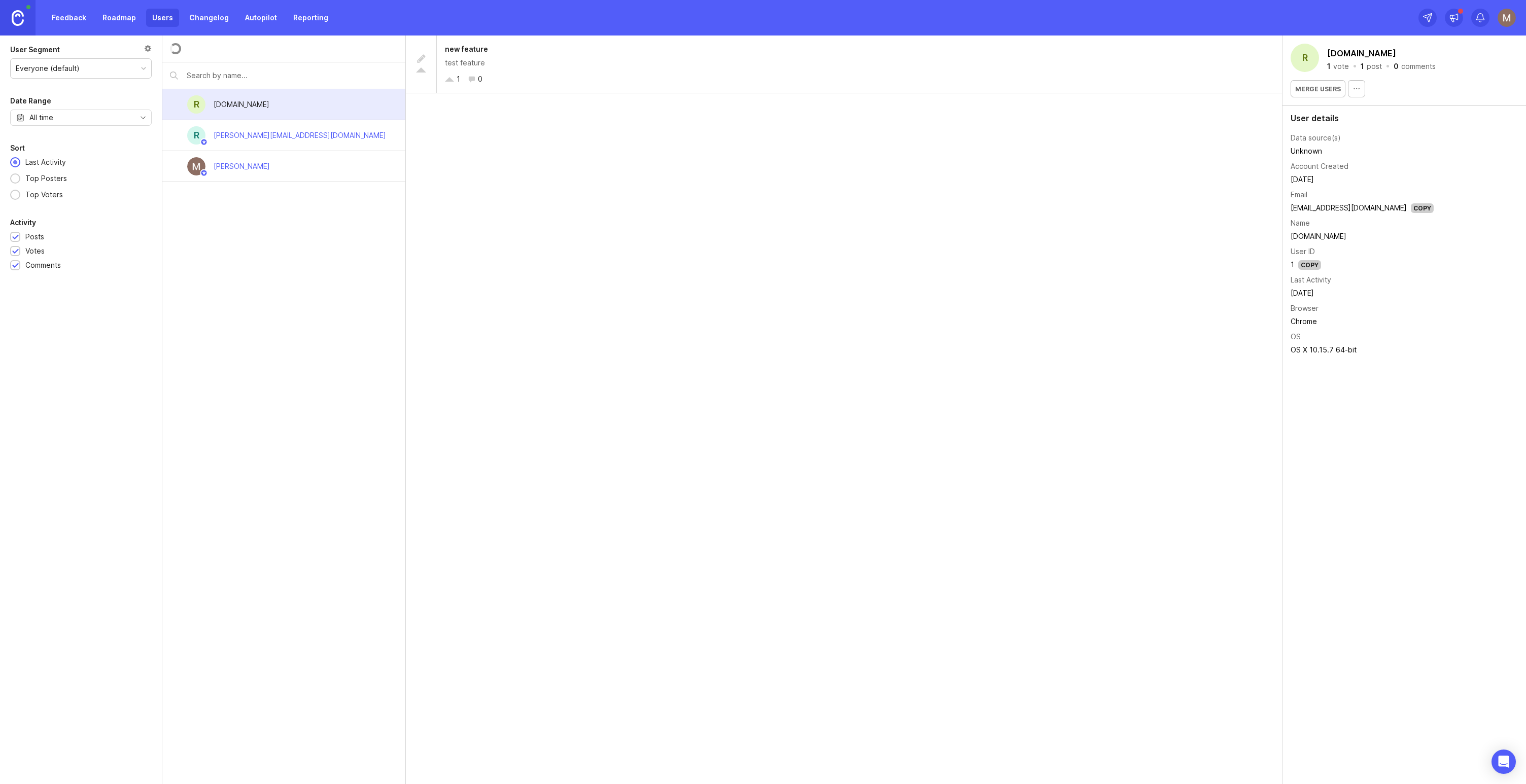
click at [198, 19] on link "Changelog" at bounding box center [208, 18] width 52 height 19
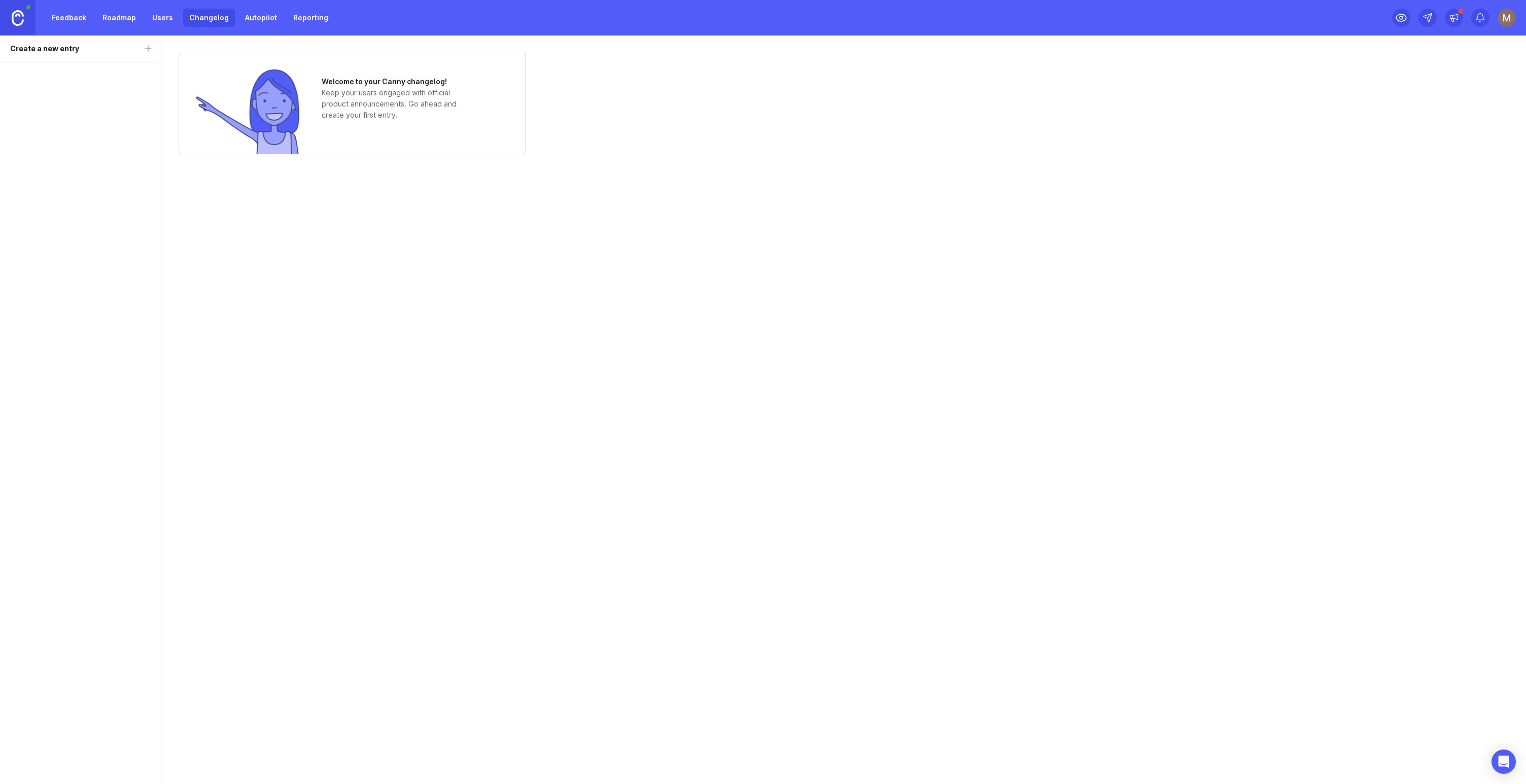
click at [247, 17] on link "Autopilot" at bounding box center [260, 18] width 44 height 19
click at [301, 17] on link "Reporting" at bounding box center [310, 18] width 47 height 19
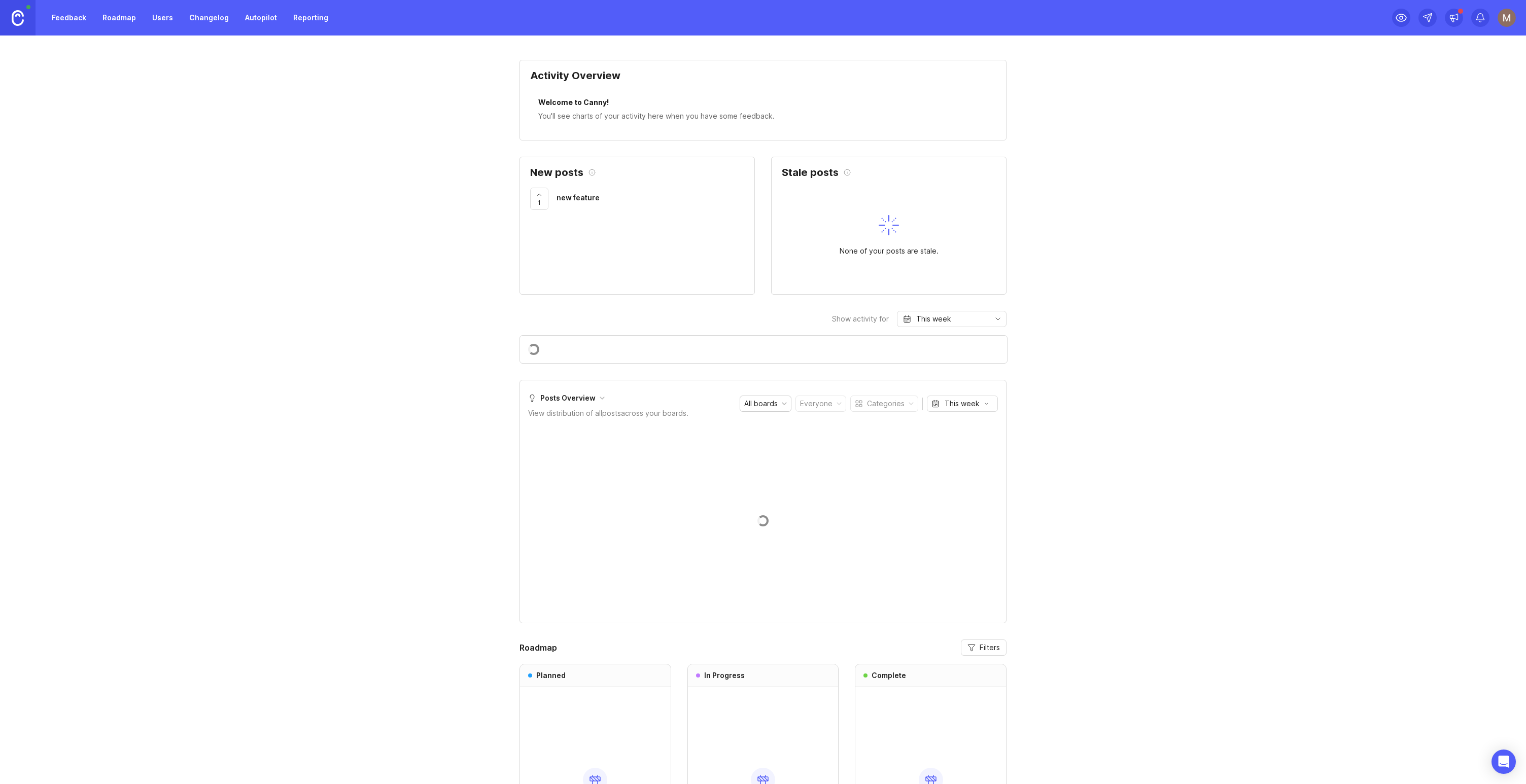
click at [63, 19] on link "Feedback" at bounding box center [69, 18] width 47 height 19
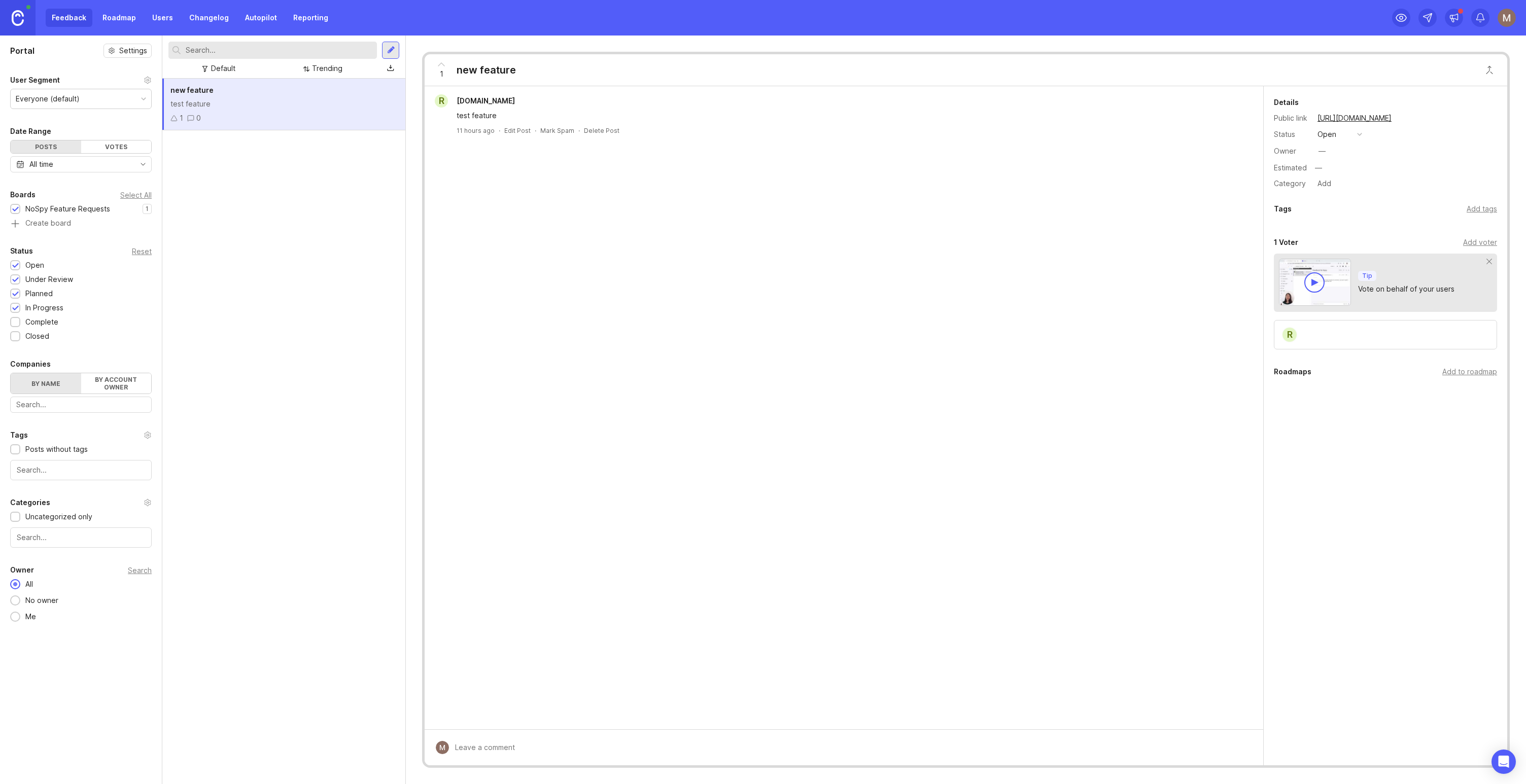
click at [109, 99] on div "Everyone (default)" at bounding box center [81, 98] width 140 height 19
click at [111, 100] on div "Everyone (default)" at bounding box center [81, 98] width 140 height 19
click at [98, 209] on div "NoSpy Feature Requests" at bounding box center [67, 208] width 84 height 11
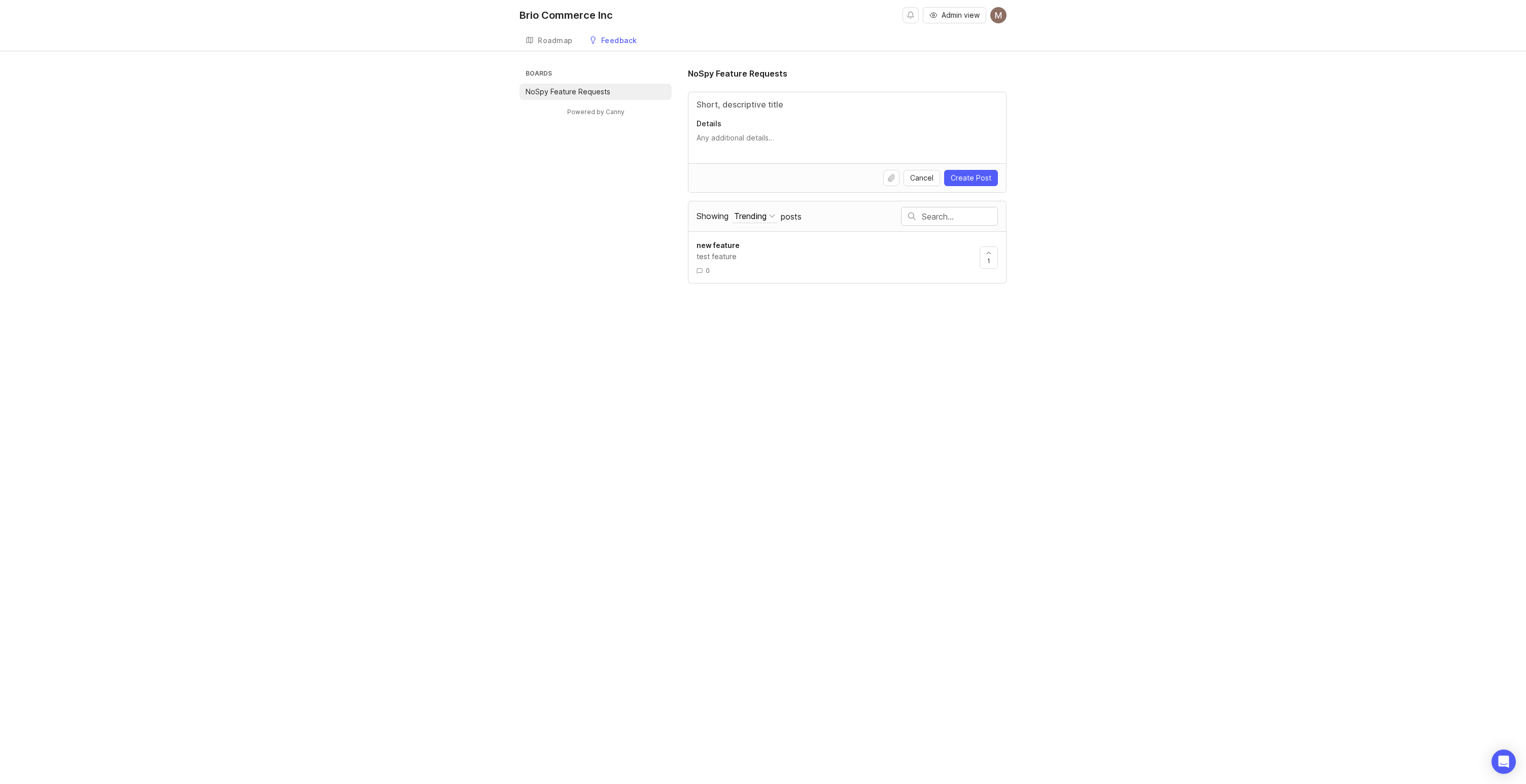
click at [569, 90] on p "NoSpy Feature Requests" at bounding box center [567, 91] width 84 height 10
click at [555, 41] on div "Roadmap" at bounding box center [555, 40] width 35 height 7
click at [581, 91] on p "NoSpy Feature Requests" at bounding box center [567, 91] width 84 height 10
click at [931, 180] on span "Cancel" at bounding box center [921, 177] width 23 height 10
click at [756, 136] on div "Trending" at bounding box center [750, 139] width 33 height 11
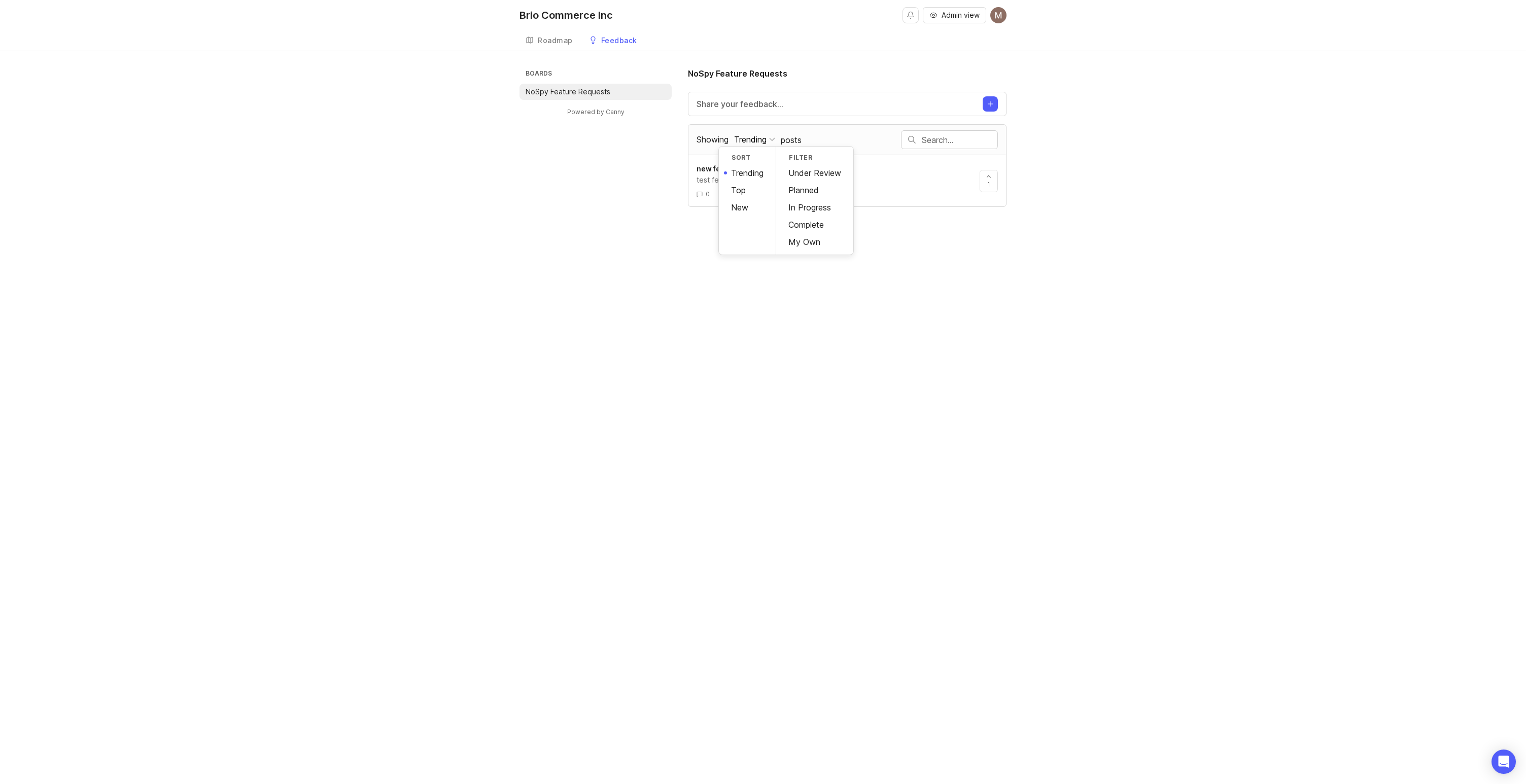
click at [591, 211] on div "Brio Commerce Inc Admin view Create Roadmap Feedback NoSpy Feature Requests Boa…" at bounding box center [763, 392] width 1526 height 784
click at [965, 15] on span "Admin view" at bounding box center [960, 15] width 38 height 10
